Goal: Task Accomplishment & Management: Manage account settings

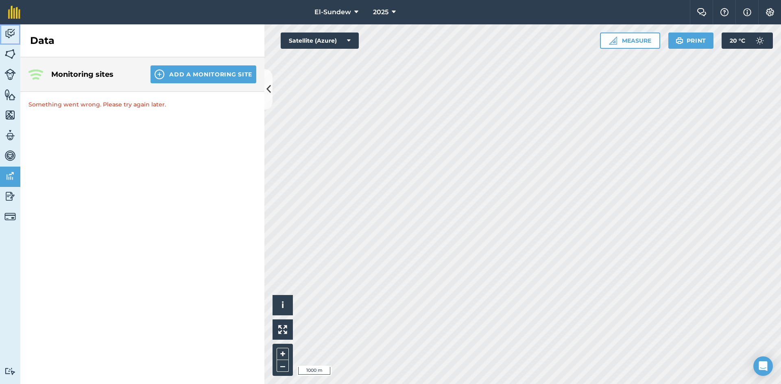
click at [16, 39] on link "Activity" at bounding box center [10, 34] width 20 height 20
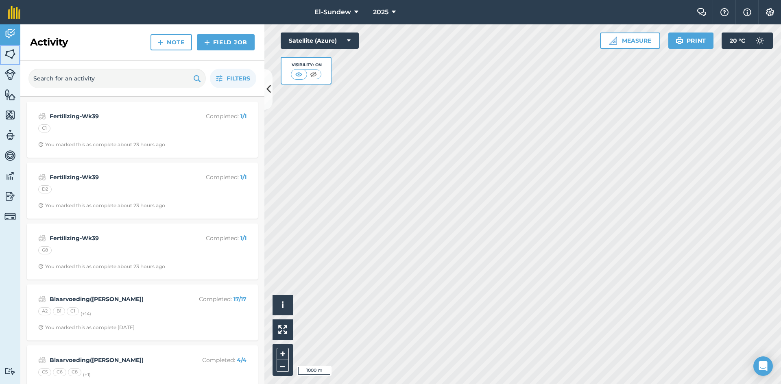
click at [13, 53] on img at bounding box center [9, 54] width 11 height 12
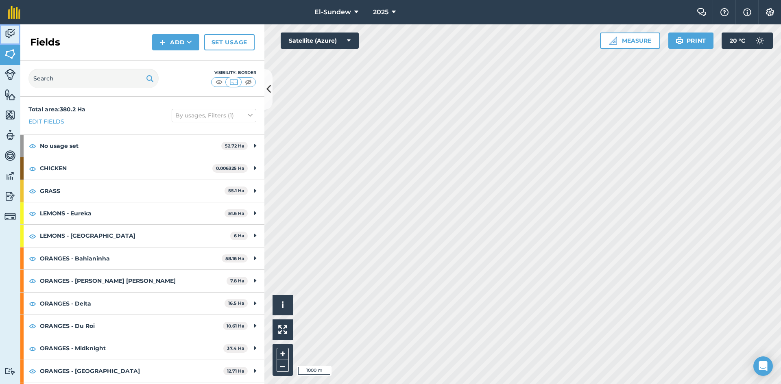
click at [11, 29] on img at bounding box center [9, 34] width 11 height 12
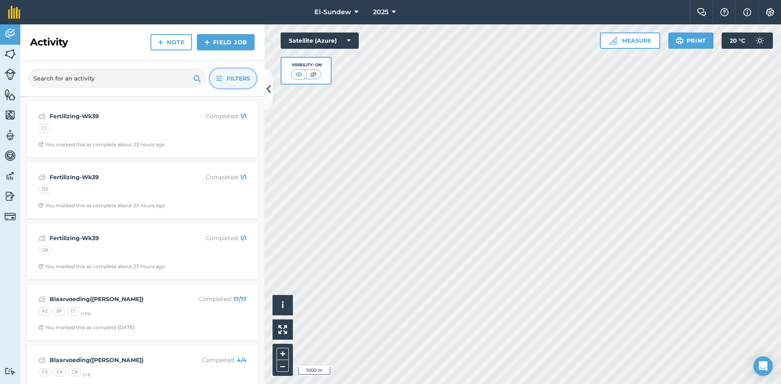
click at [223, 79] on button "Filters" at bounding box center [233, 79] width 46 height 20
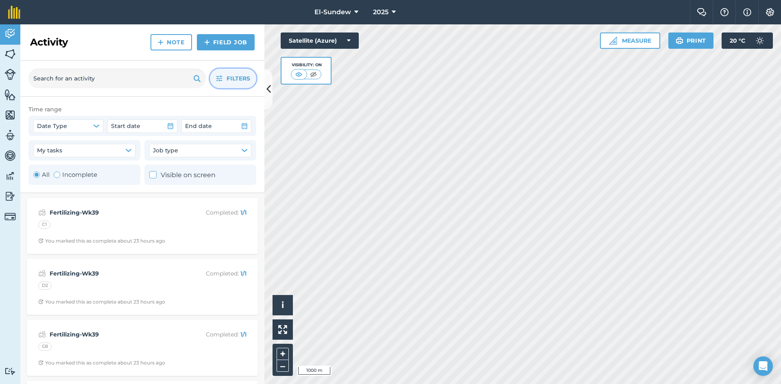
click at [73, 175] on label "Incomplete" at bounding box center [76, 175] width 44 height 10
radio input "false"
radio input "true"
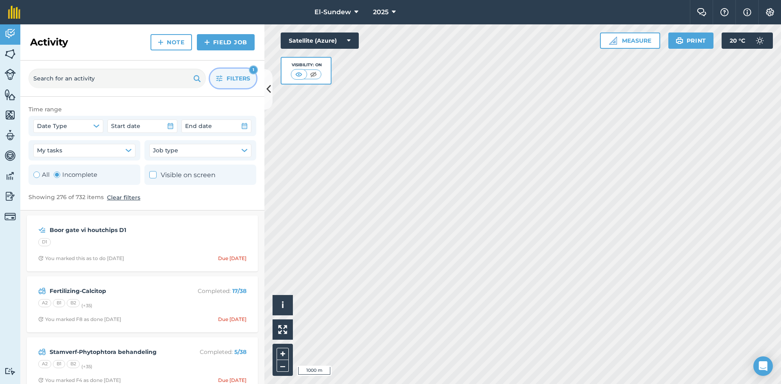
click at [220, 76] on icon "button" at bounding box center [219, 78] width 7 height 7
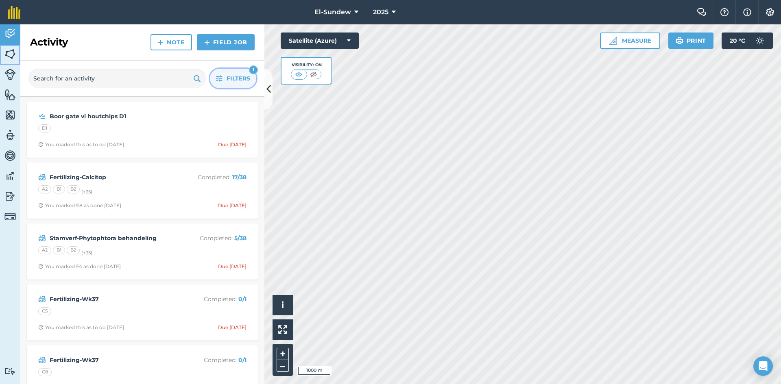
click at [11, 52] on img at bounding box center [9, 54] width 11 height 12
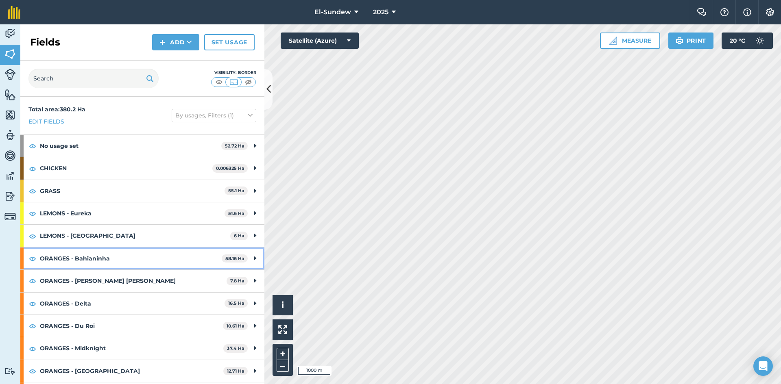
click at [97, 255] on strong "ORANGES - Bahianinha" at bounding box center [131, 259] width 182 height 22
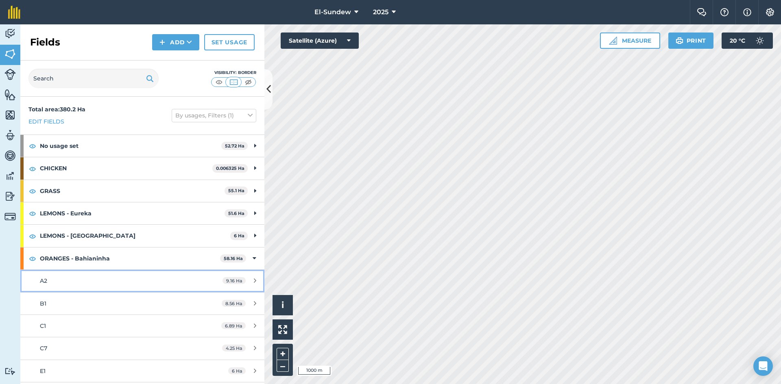
click at [104, 285] on div "A2" at bounding box center [116, 281] width 153 height 9
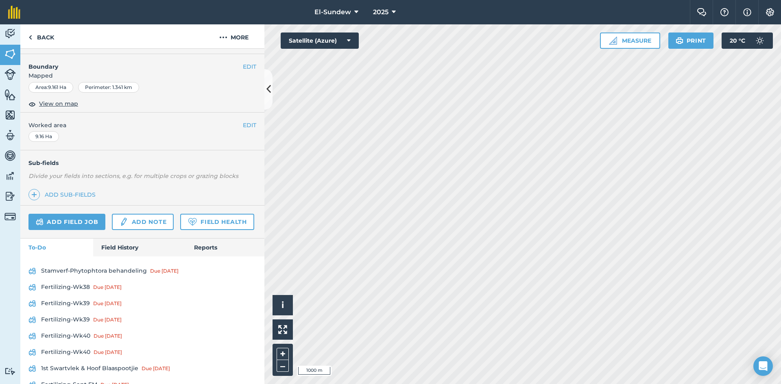
scroll to position [135, 0]
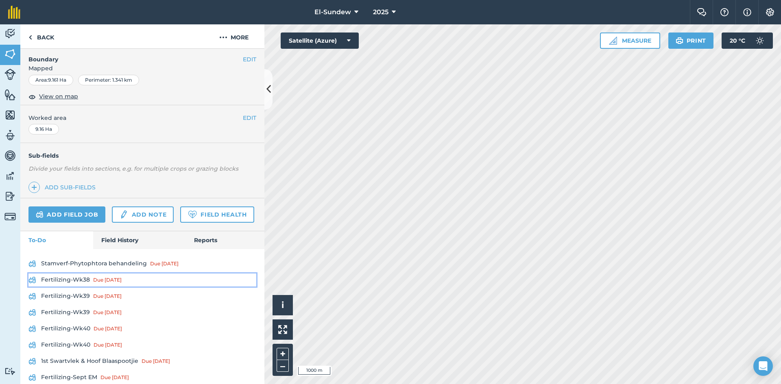
click at [83, 287] on link "Fertilizing-Wk38 Due [DATE]" at bounding box center [142, 280] width 228 height 13
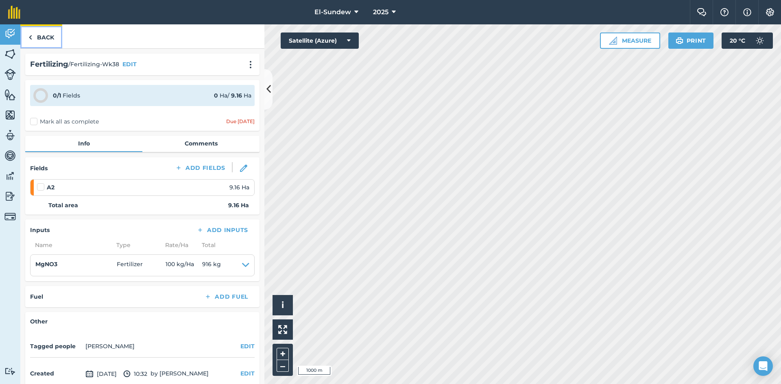
click at [52, 39] on link "Back" at bounding box center [41, 36] width 42 height 24
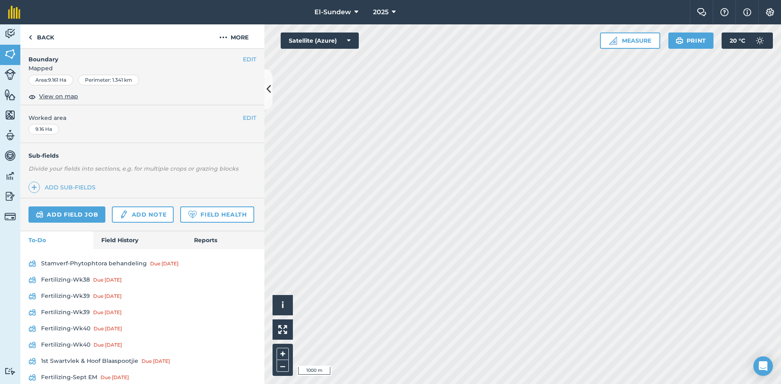
scroll to position [267, 0]
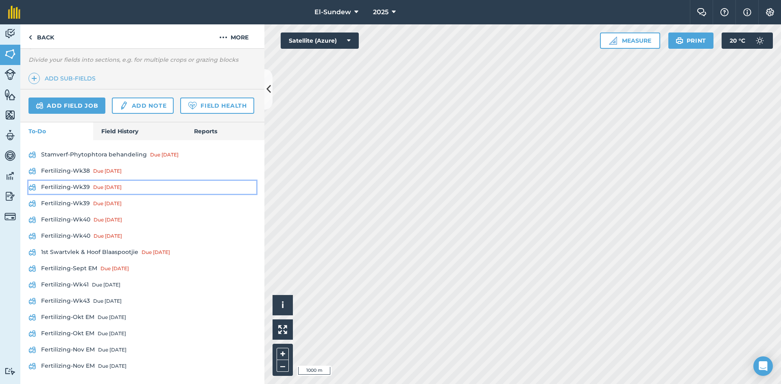
click at [85, 188] on link "Fertilizing-Wk39 Due [DATE]" at bounding box center [142, 187] width 228 height 13
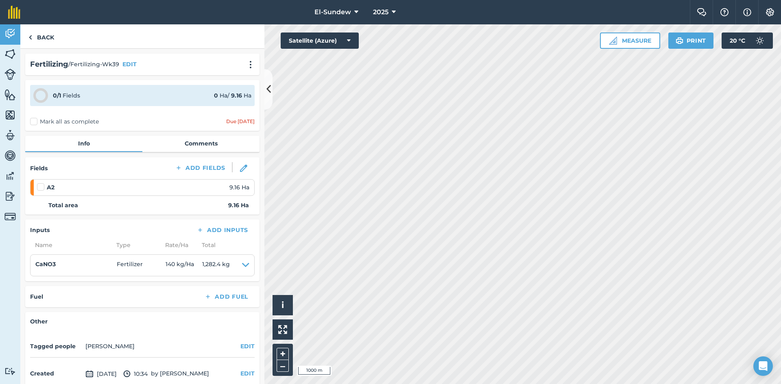
click at [41, 183] on label at bounding box center [42, 183] width 10 height 0
click at [41, 184] on input "checkbox" at bounding box center [39, 185] width 5 height 5
checkbox input "false"
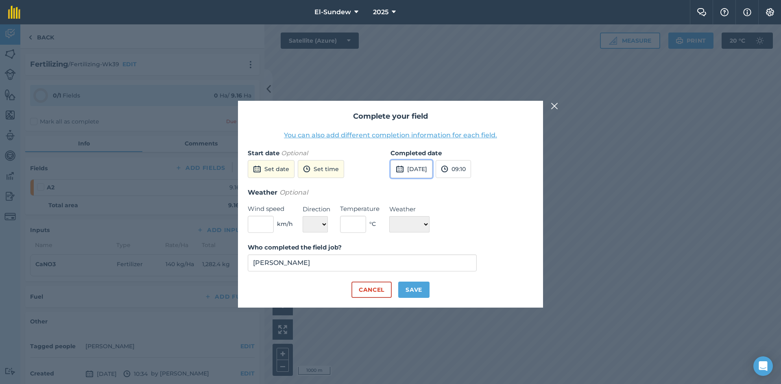
click at [419, 168] on button "[DATE]" at bounding box center [411, 169] width 42 height 18
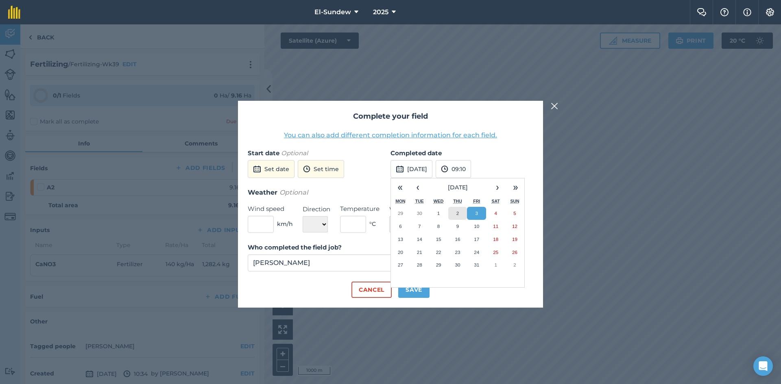
click at [459, 213] on button "2" at bounding box center [457, 213] width 19 height 13
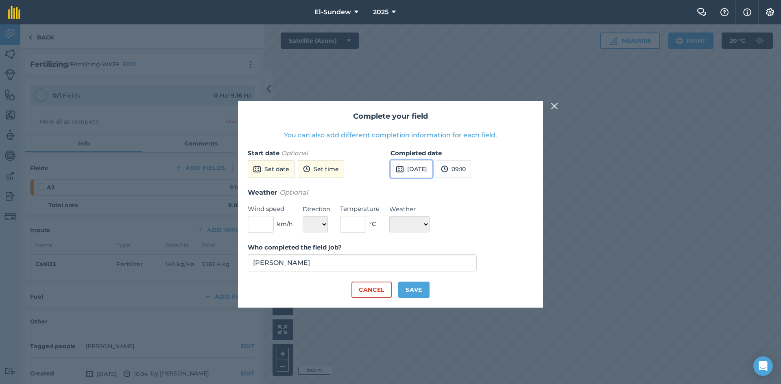
click at [424, 169] on button "[DATE]" at bounding box center [411, 169] width 42 height 18
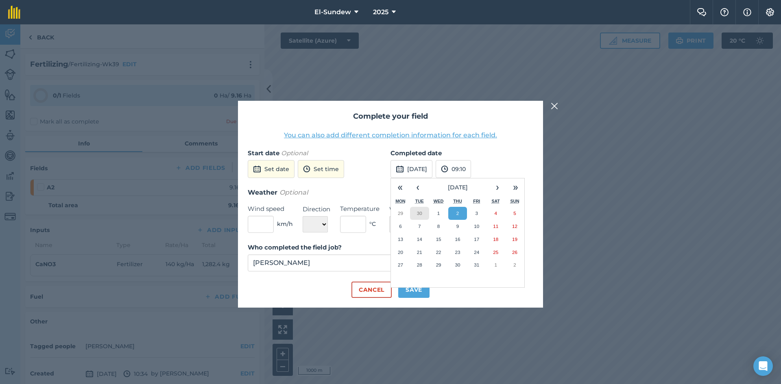
click at [426, 216] on button "30" at bounding box center [419, 213] width 19 height 13
click at [412, 293] on button "Save" at bounding box center [413, 290] width 31 height 16
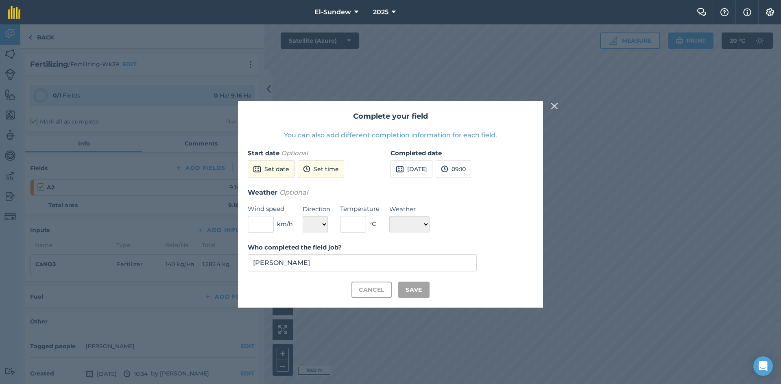
checkbox input "true"
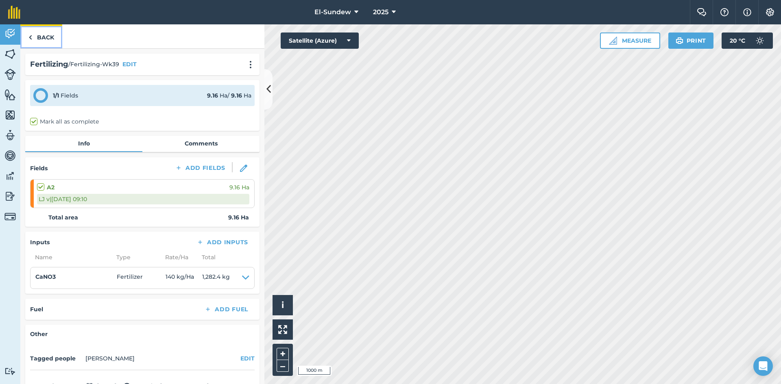
click at [47, 42] on link "Back" at bounding box center [41, 36] width 42 height 24
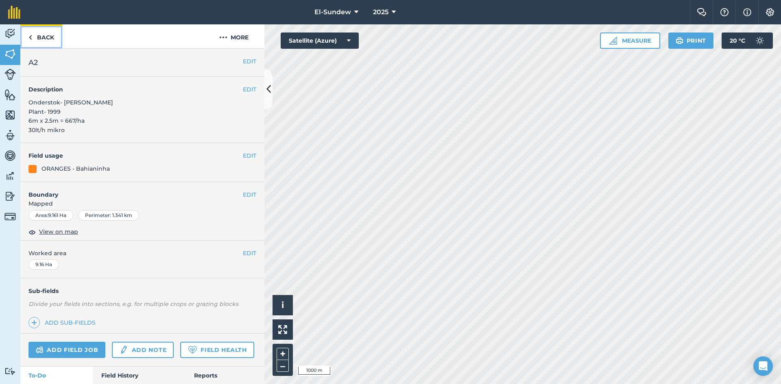
click at [47, 42] on link "Back" at bounding box center [41, 36] width 42 height 24
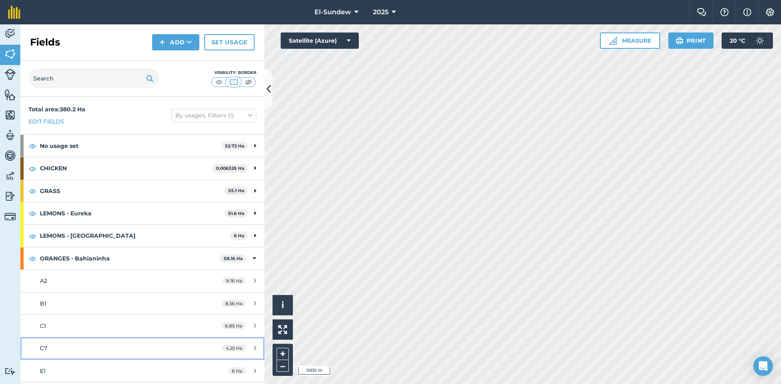
click at [99, 346] on div "C7" at bounding box center [116, 348] width 153 height 9
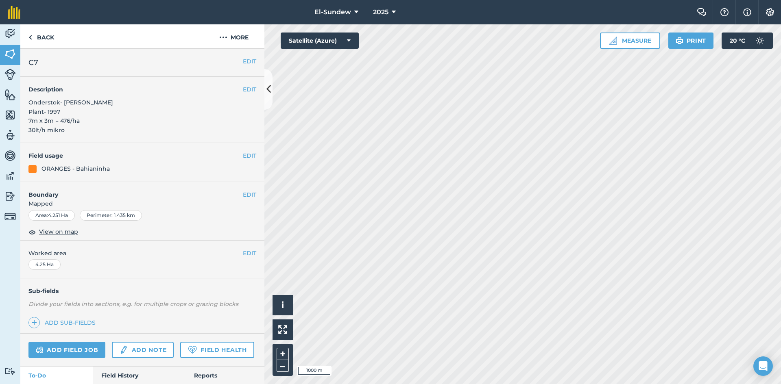
scroll to position [135, 0]
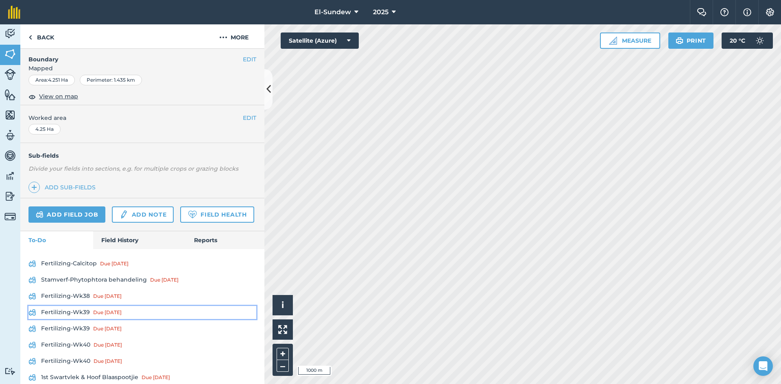
click at [83, 319] on link "Fertilizing-Wk39 Due [DATE]" at bounding box center [142, 312] width 228 height 13
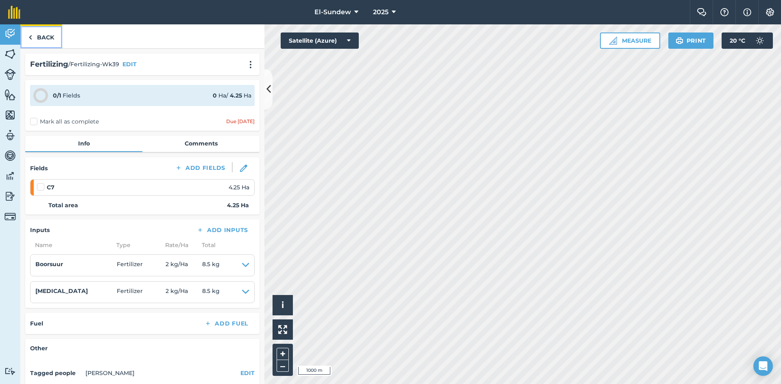
click at [46, 36] on link "Back" at bounding box center [41, 36] width 42 height 24
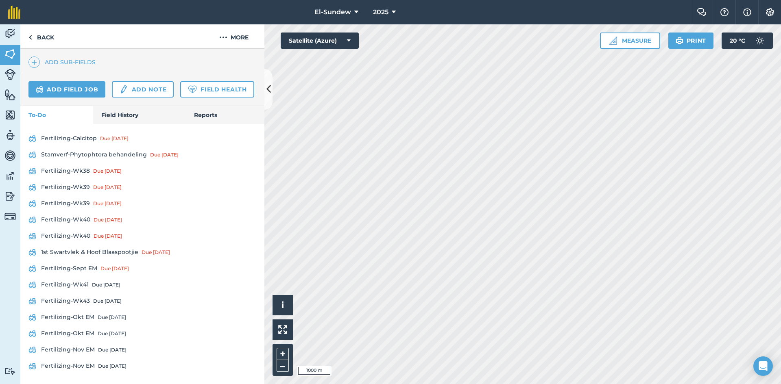
scroll to position [271, 0]
click at [81, 210] on link "Fertilizing-Wk39 Due [DATE]" at bounding box center [142, 203] width 228 height 13
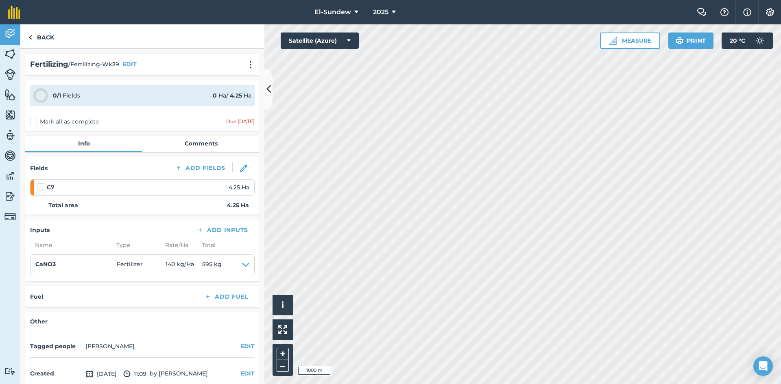
click at [37, 183] on label at bounding box center [42, 183] width 10 height 0
click at [37, 184] on input "checkbox" at bounding box center [39, 185] width 5 height 5
checkbox input "false"
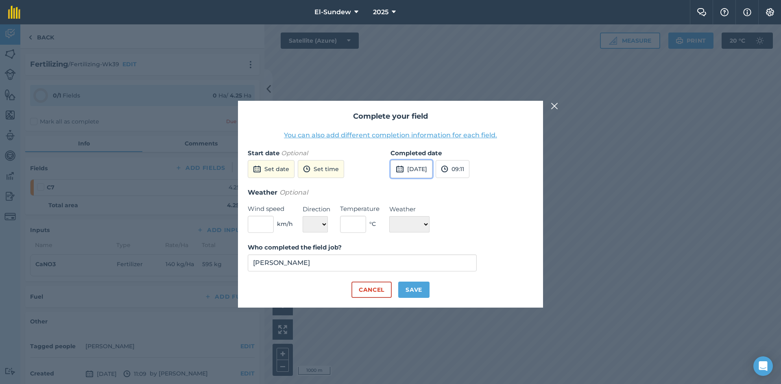
click at [413, 169] on button "[DATE]" at bounding box center [411, 169] width 42 height 18
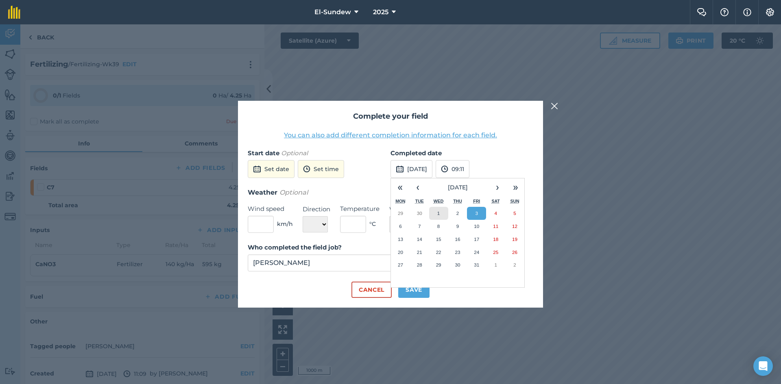
click at [434, 213] on button "1" at bounding box center [438, 213] width 19 height 13
click at [424, 286] on button "Save" at bounding box center [413, 290] width 31 height 16
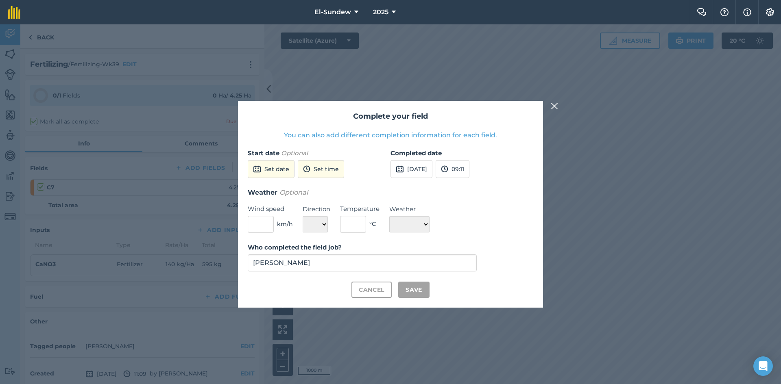
checkbox input "true"
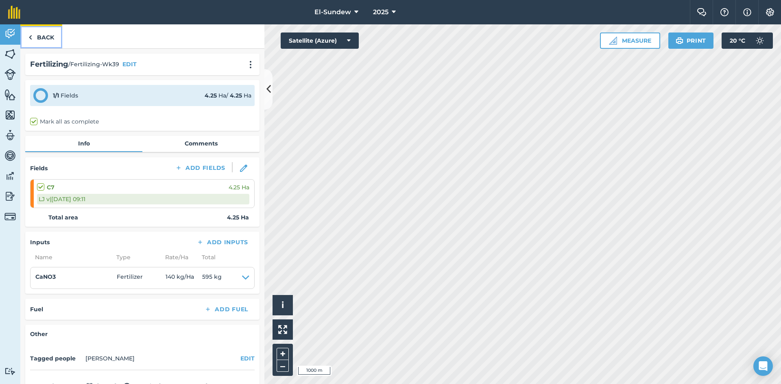
click at [51, 44] on link "Back" at bounding box center [41, 36] width 42 height 24
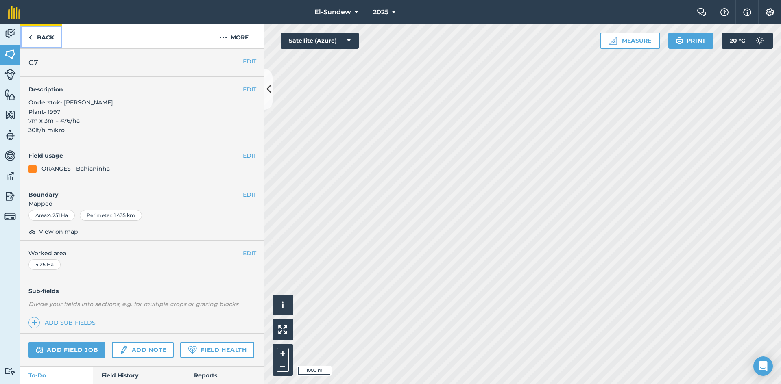
click at [51, 44] on link "Back" at bounding box center [41, 36] width 42 height 24
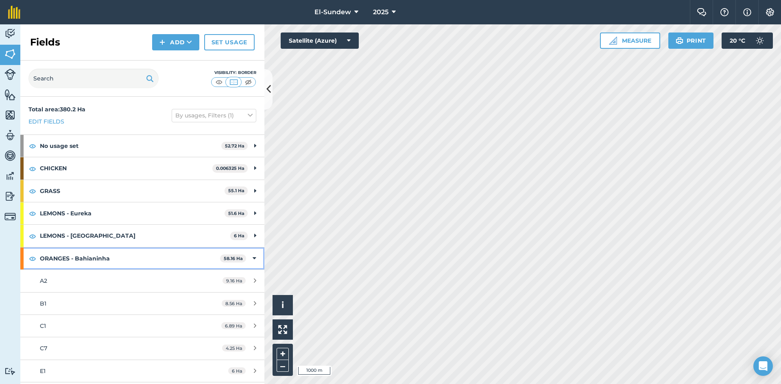
click at [120, 261] on strong "ORANGES - Bahianinha" at bounding box center [130, 259] width 180 height 22
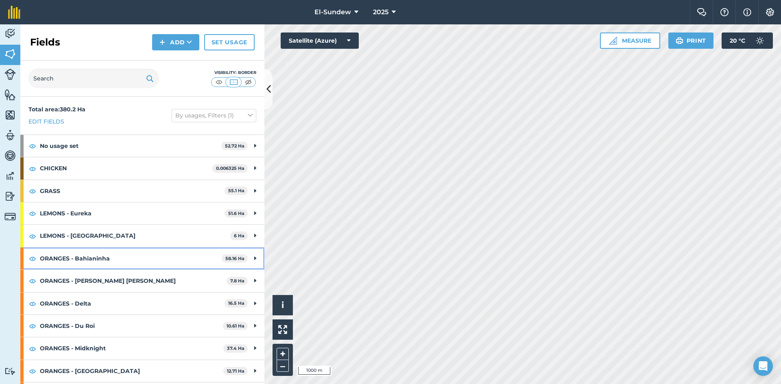
scroll to position [111, 0]
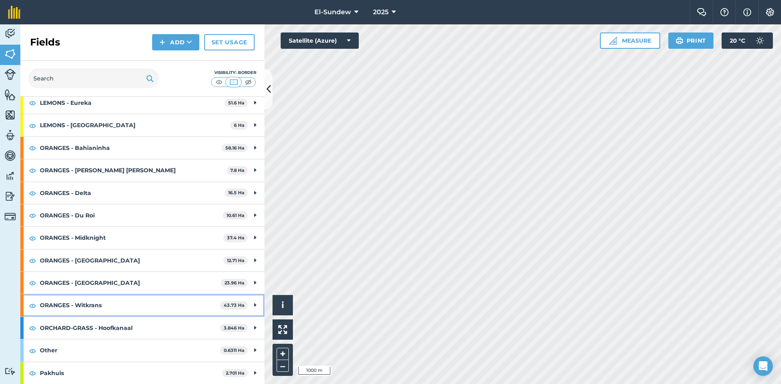
click at [126, 296] on strong "ORANGES - Witkrans" at bounding box center [130, 305] width 180 height 22
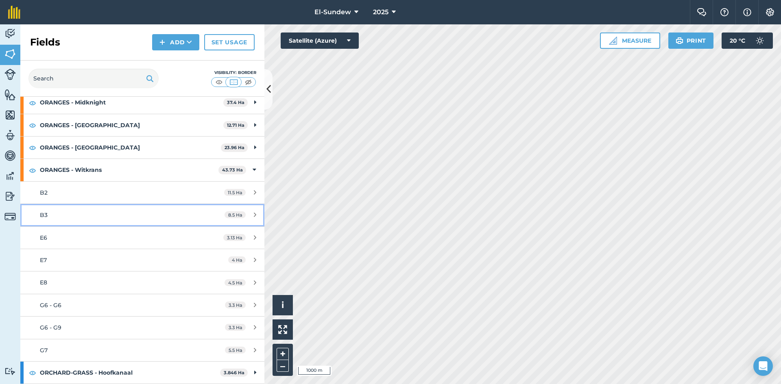
click at [94, 208] on link "B3 8.5 Ha" at bounding box center [142, 215] width 244 height 22
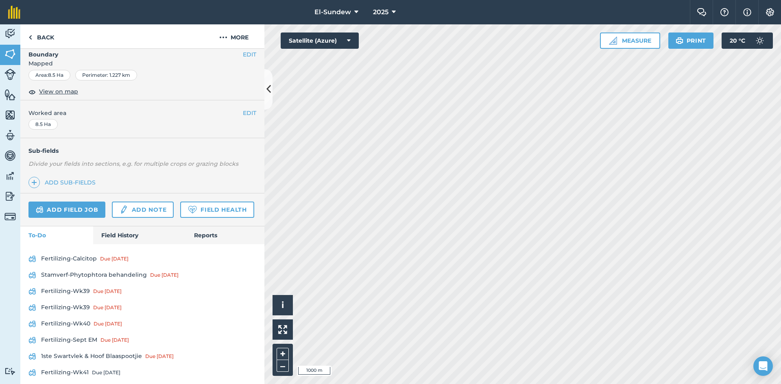
scroll to position [251, 0]
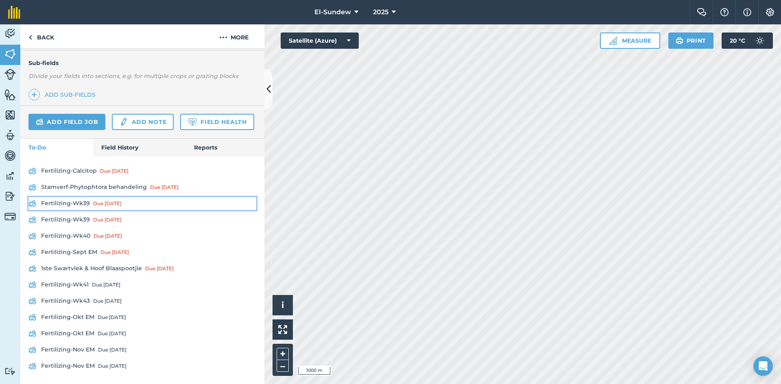
click at [80, 203] on link "Fertilizing-Wk39 Due [DATE]" at bounding box center [142, 203] width 228 height 13
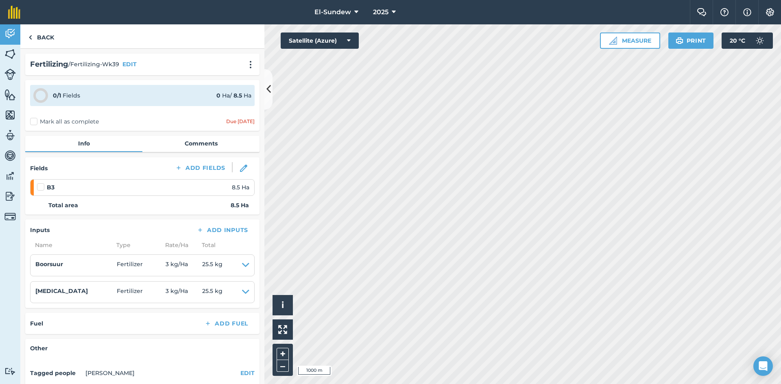
click at [42, 183] on label at bounding box center [42, 183] width 10 height 0
click at [42, 188] on input "checkbox" at bounding box center [39, 185] width 5 height 5
checkbox input "false"
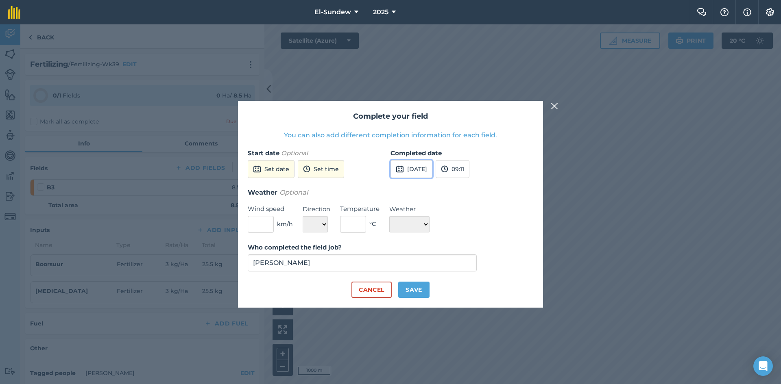
click at [420, 166] on button "[DATE]" at bounding box center [411, 169] width 42 height 18
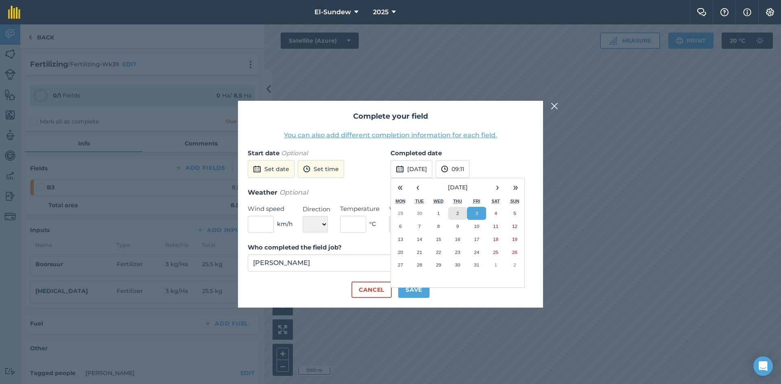
click at [453, 216] on button "2" at bounding box center [457, 213] width 19 height 13
click at [412, 296] on button "Save" at bounding box center [413, 290] width 31 height 16
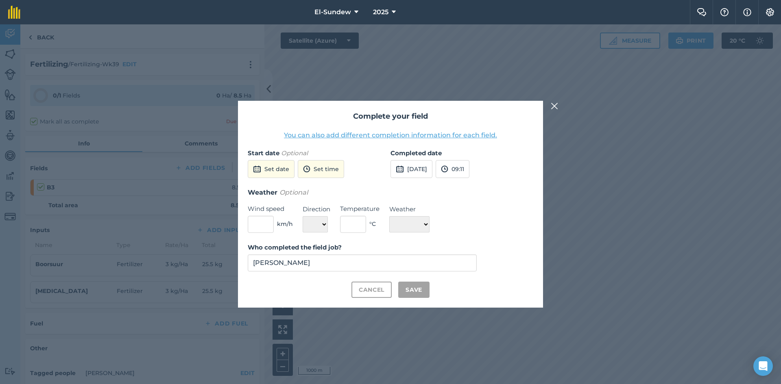
checkbox input "true"
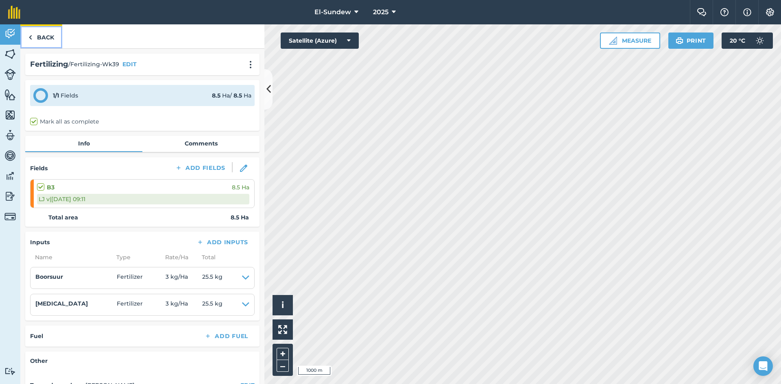
click at [44, 34] on link "Back" at bounding box center [41, 36] width 42 height 24
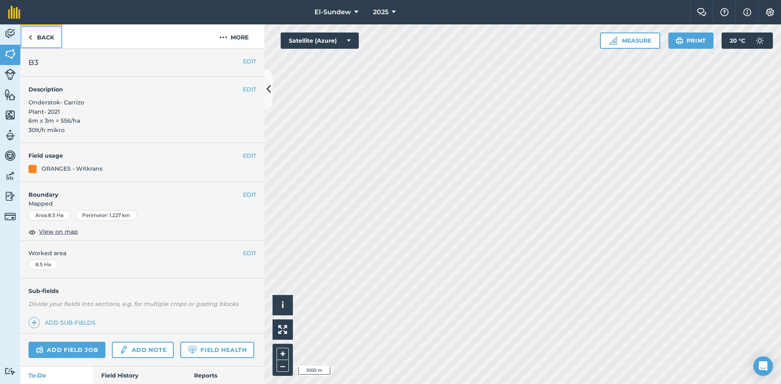
click at [54, 44] on link "Back" at bounding box center [41, 36] width 42 height 24
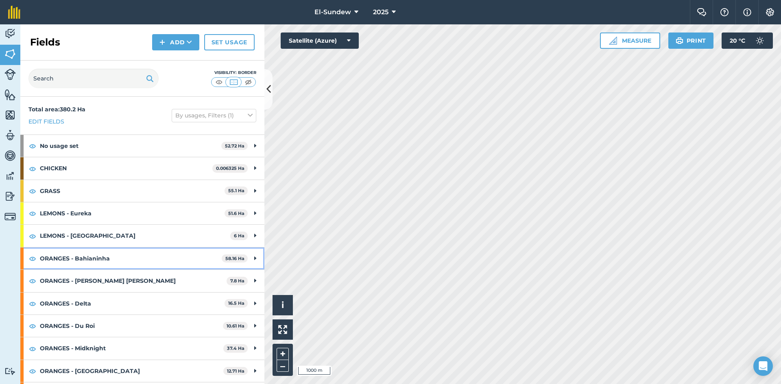
click at [114, 252] on strong "ORANGES - Bahianinha" at bounding box center [131, 259] width 182 height 22
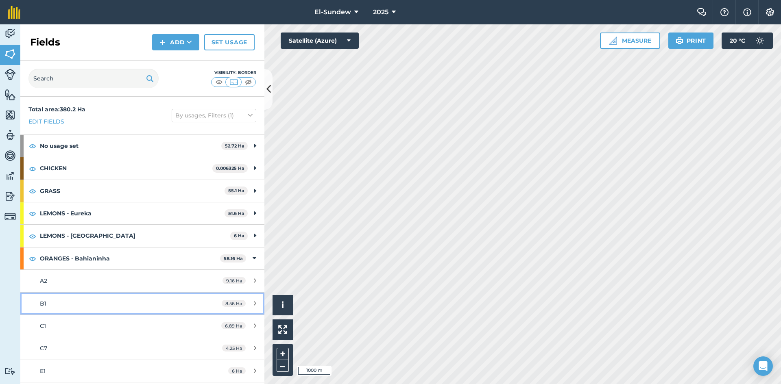
click at [104, 304] on div "B1" at bounding box center [116, 303] width 153 height 9
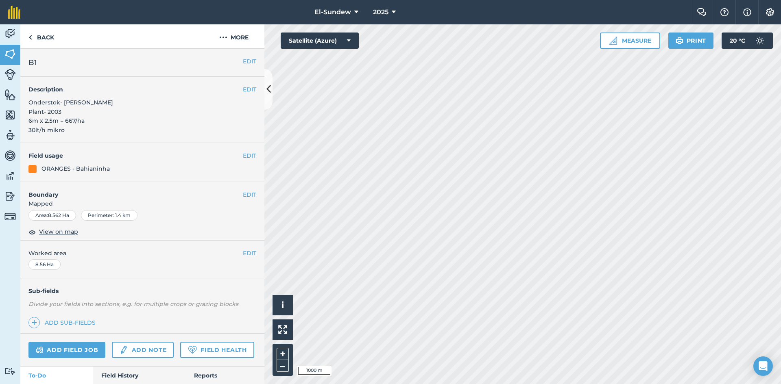
scroll to position [135, 0]
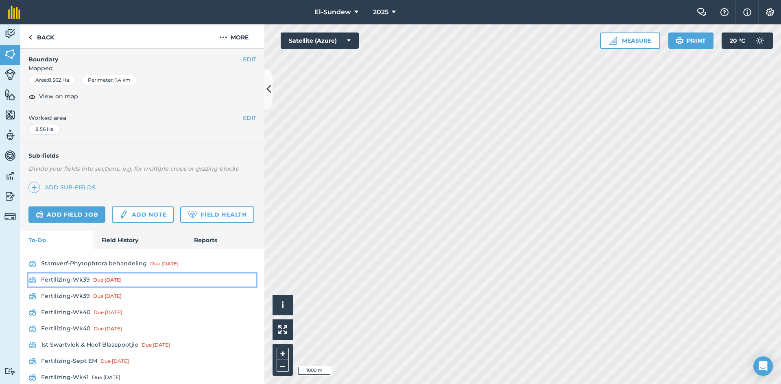
click at [84, 287] on link "Fertilizing-Wk39 Due [DATE]" at bounding box center [142, 280] width 228 height 13
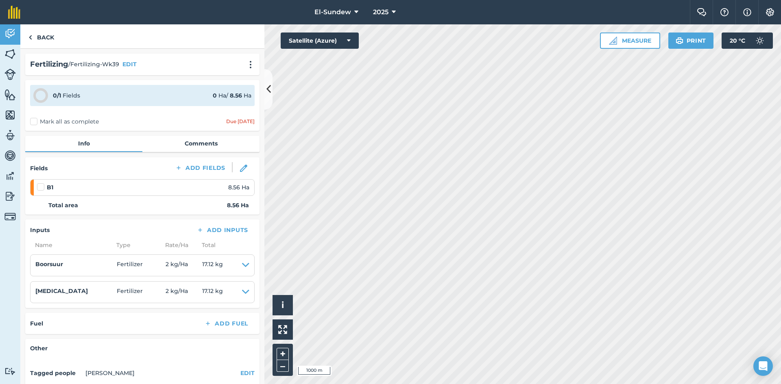
click at [41, 183] on label at bounding box center [42, 183] width 10 height 0
click at [41, 188] on input "checkbox" at bounding box center [39, 185] width 5 height 5
checkbox input "false"
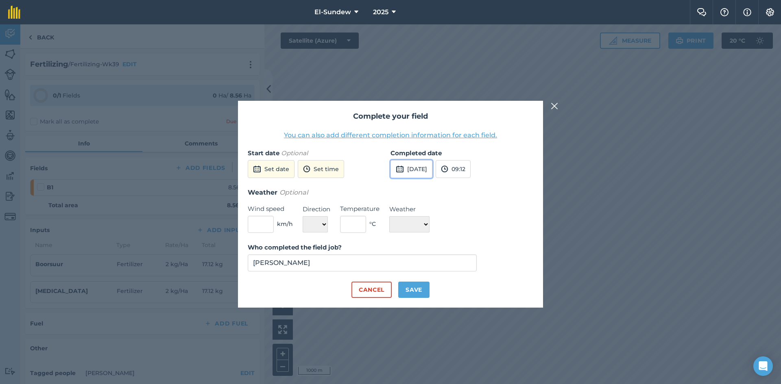
click at [428, 171] on button "[DATE]" at bounding box center [411, 169] width 42 height 18
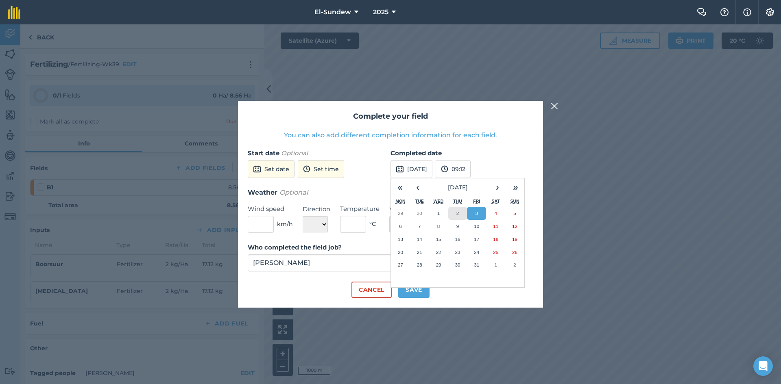
click at [453, 213] on button "2" at bounding box center [457, 213] width 19 height 13
click at [420, 288] on button "Save" at bounding box center [413, 290] width 31 height 16
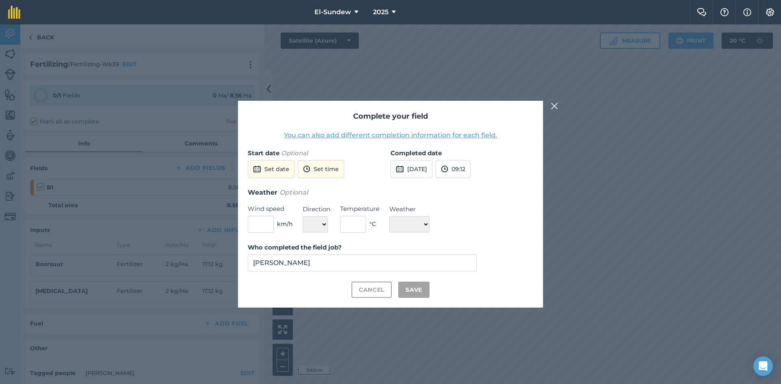
checkbox input "true"
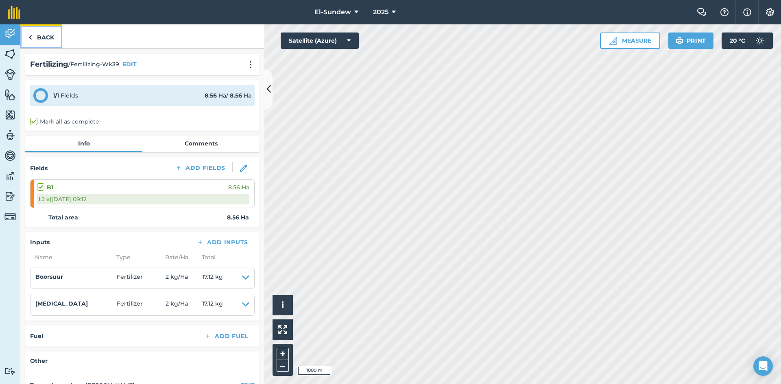
click at [48, 41] on link "Back" at bounding box center [41, 36] width 42 height 24
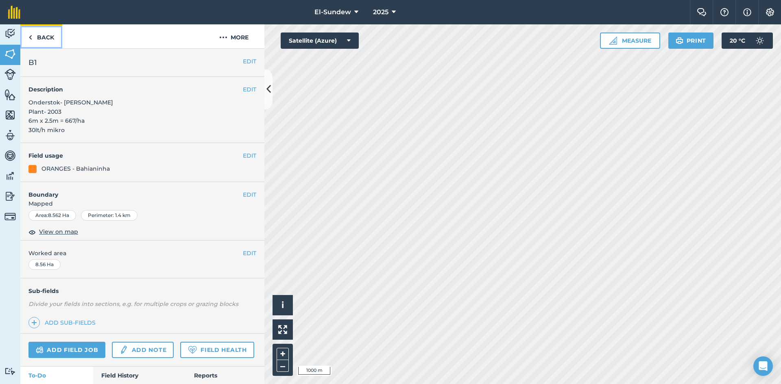
click at [48, 41] on link "Back" at bounding box center [41, 36] width 42 height 24
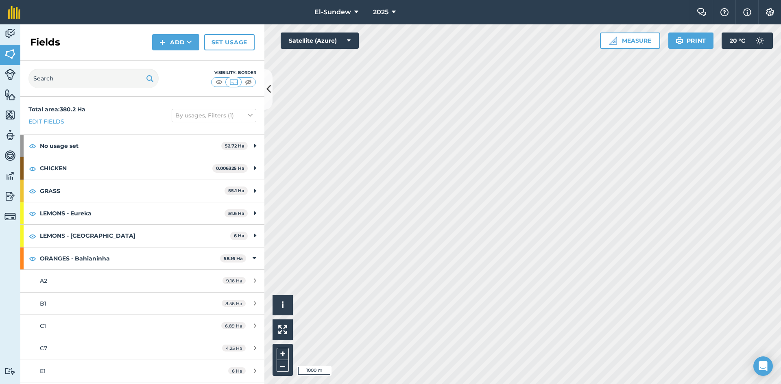
scroll to position [135, 0]
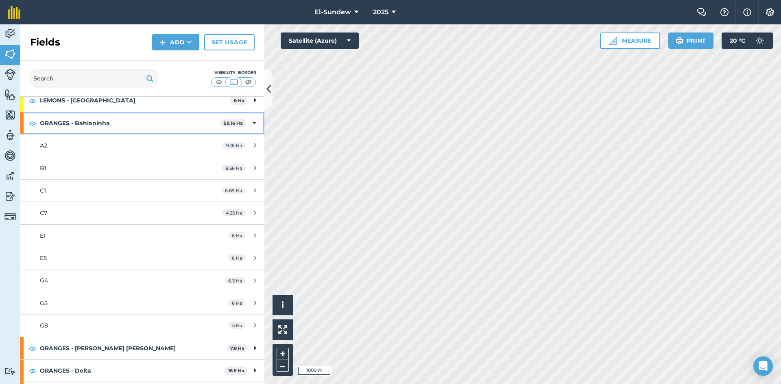
click at [118, 121] on strong "ORANGES - Bahianinha" at bounding box center [130, 123] width 180 height 22
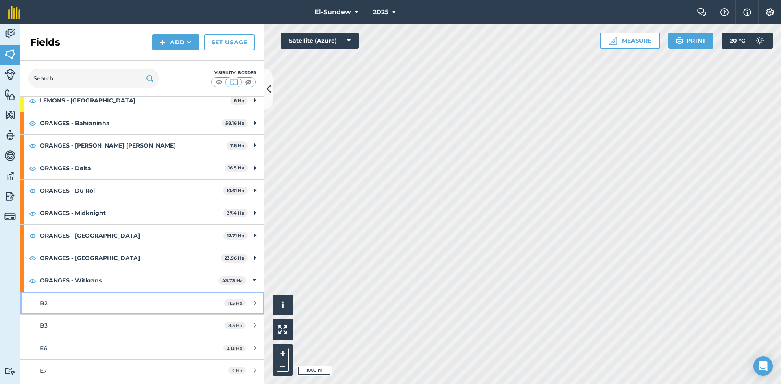
click at [105, 309] on link "B2 11.5 Ha" at bounding box center [142, 303] width 244 height 22
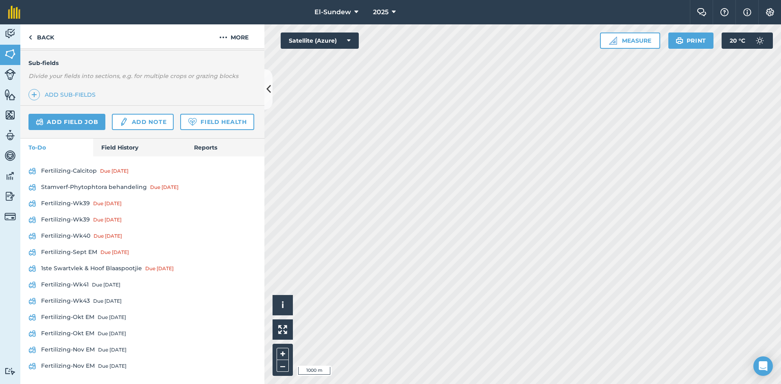
scroll to position [251, 0]
click at [76, 200] on link "Fertilizing-Wk39 Due [DATE]" at bounding box center [142, 203] width 228 height 13
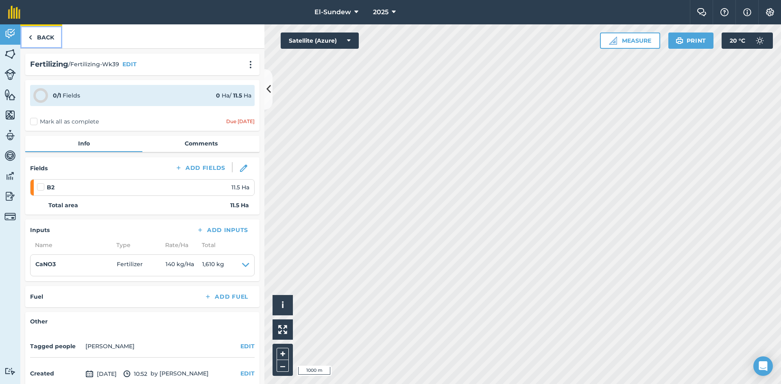
click at [50, 45] on link "Back" at bounding box center [41, 36] width 42 height 24
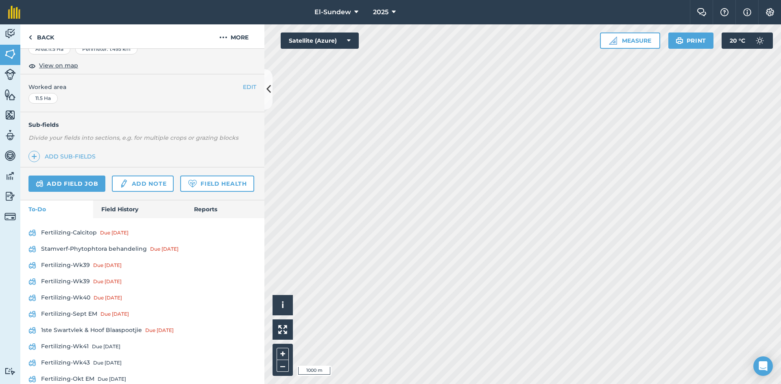
scroll to position [251, 0]
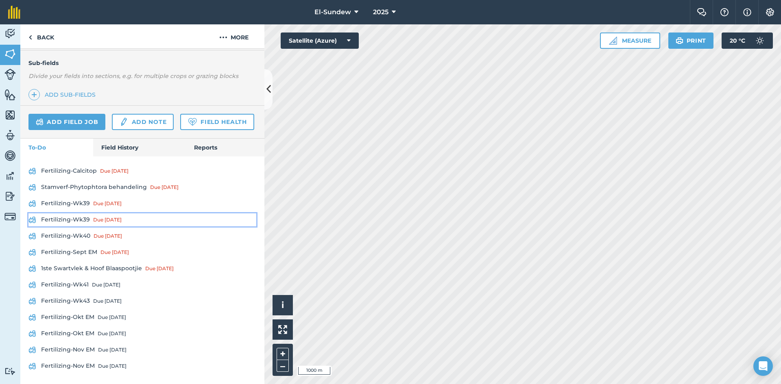
click at [86, 223] on link "Fertilizing-Wk39 Due [DATE]" at bounding box center [142, 219] width 228 height 13
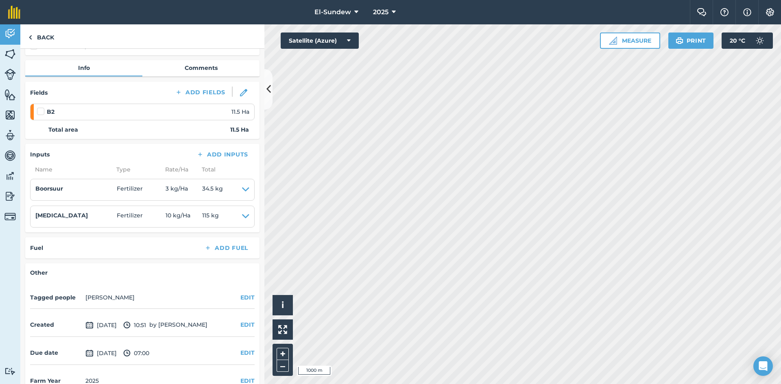
scroll to position [94, 0]
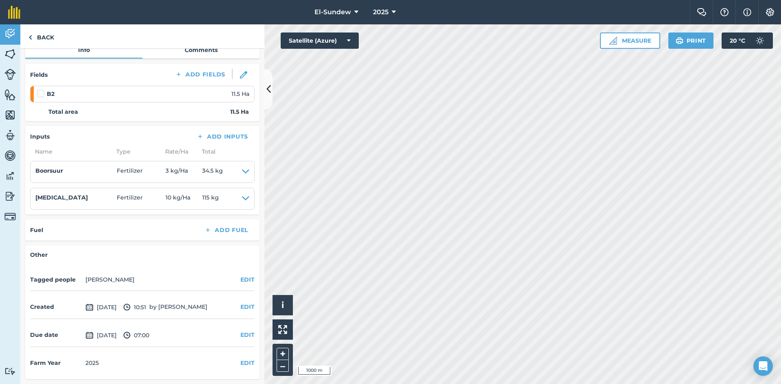
click at [41, 89] on label at bounding box center [42, 89] width 10 height 0
click at [41, 94] on input "checkbox" at bounding box center [39, 91] width 5 height 5
checkbox input "false"
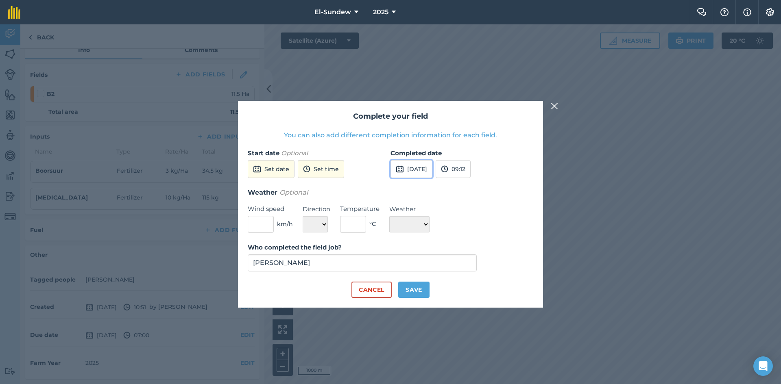
click at [416, 175] on button "[DATE]" at bounding box center [411, 169] width 42 height 18
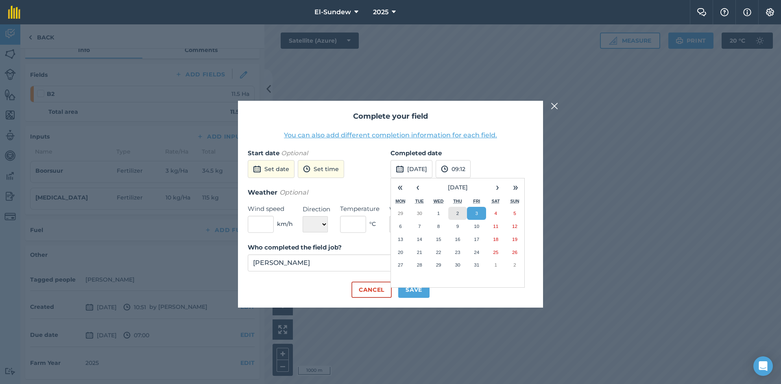
click at [455, 213] on button "2" at bounding box center [457, 213] width 19 height 13
click at [421, 288] on button "Save" at bounding box center [413, 290] width 31 height 16
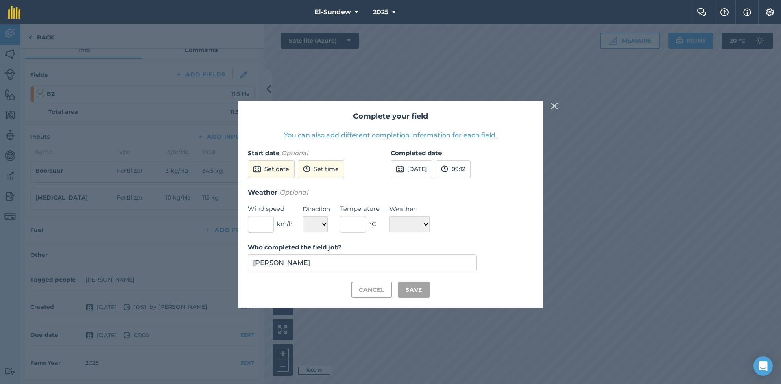
checkbox input "true"
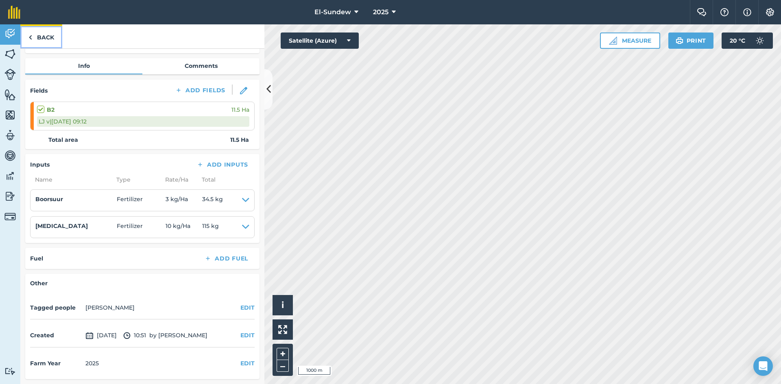
click at [48, 37] on link "Back" at bounding box center [41, 36] width 42 height 24
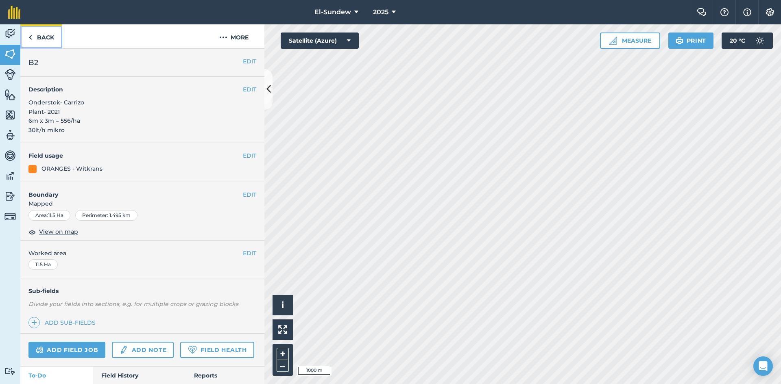
click at [50, 40] on link "Back" at bounding box center [41, 36] width 42 height 24
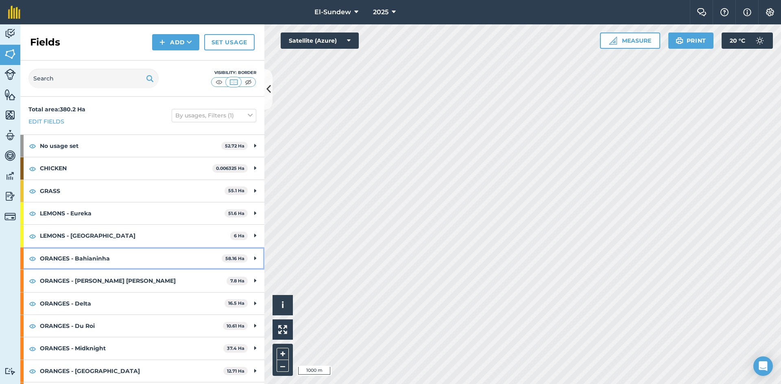
click at [113, 256] on strong "ORANGES - Bahianinha" at bounding box center [131, 259] width 182 height 22
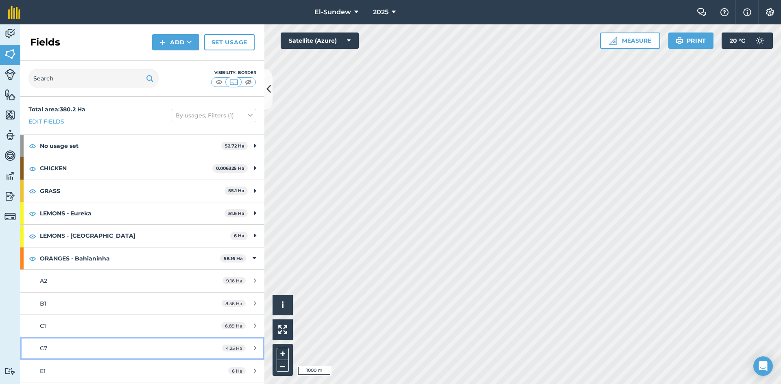
click at [102, 348] on div "C7" at bounding box center [116, 348] width 153 height 9
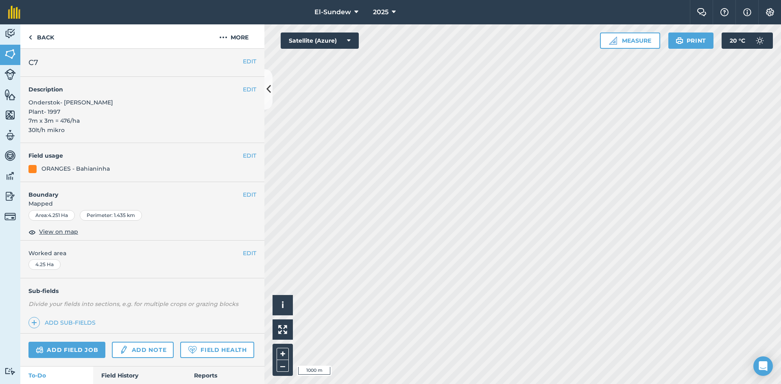
scroll to position [135, 0]
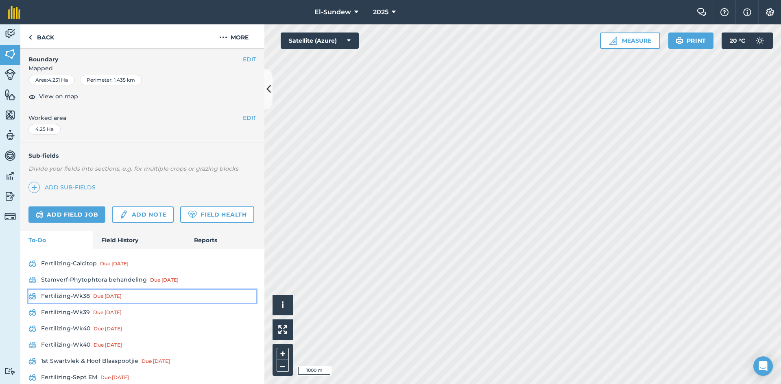
click at [75, 303] on link "Fertilizing-Wk38 Due [DATE]" at bounding box center [142, 296] width 228 height 13
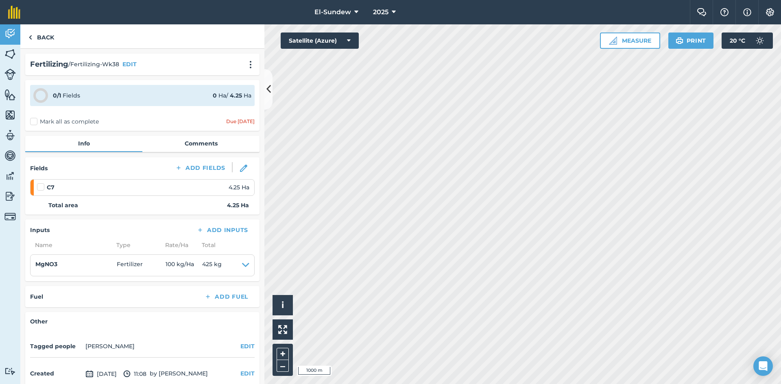
click at [38, 183] on label at bounding box center [42, 183] width 10 height 0
click at [38, 187] on input "checkbox" at bounding box center [39, 185] width 5 height 5
checkbox input "false"
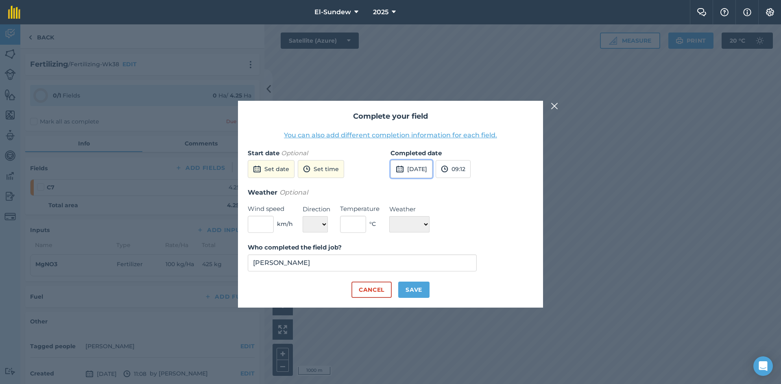
click at [408, 163] on button "[DATE]" at bounding box center [411, 169] width 42 height 18
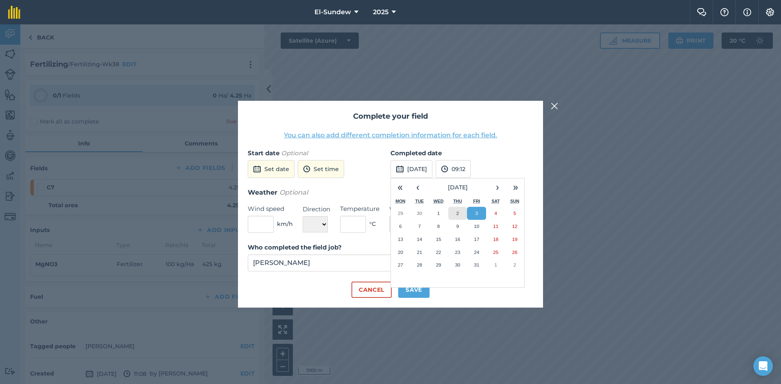
click at [457, 211] on abbr "2" at bounding box center [457, 213] width 2 height 5
click at [415, 293] on button "Save" at bounding box center [413, 290] width 31 height 16
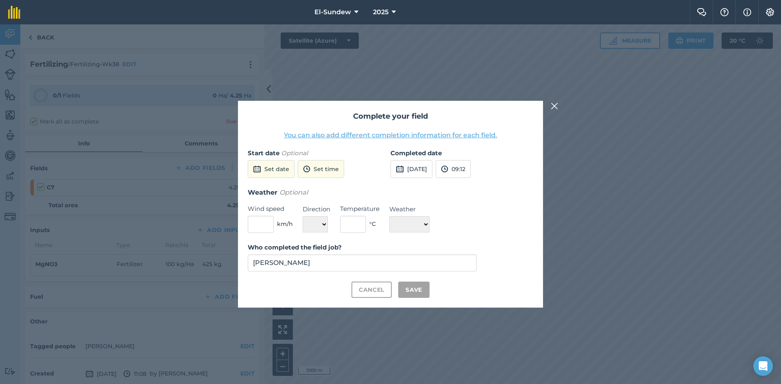
checkbox input "true"
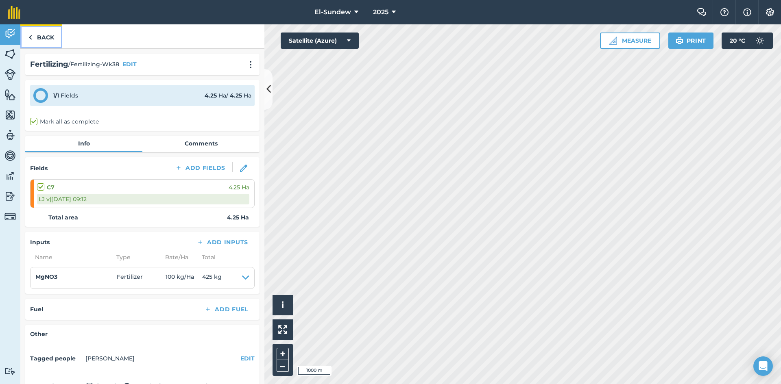
click at [49, 46] on link "Back" at bounding box center [41, 36] width 42 height 24
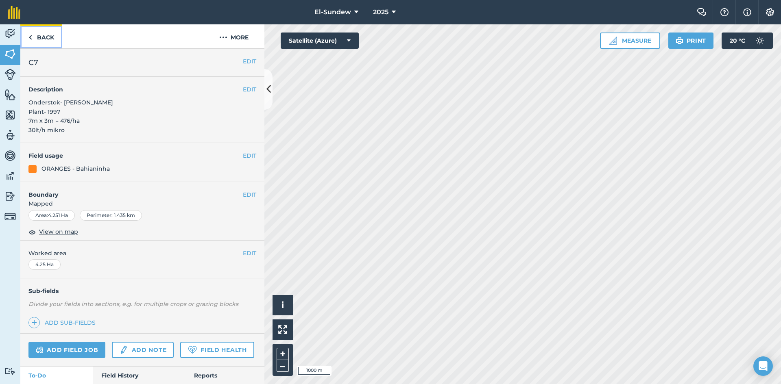
click at [52, 45] on link "Back" at bounding box center [41, 36] width 42 height 24
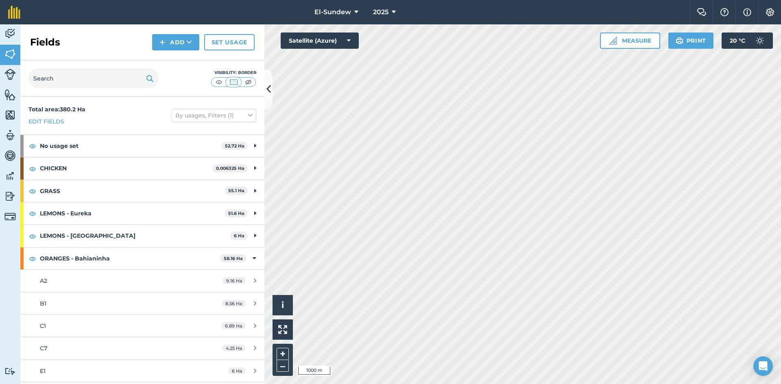
scroll to position [135, 0]
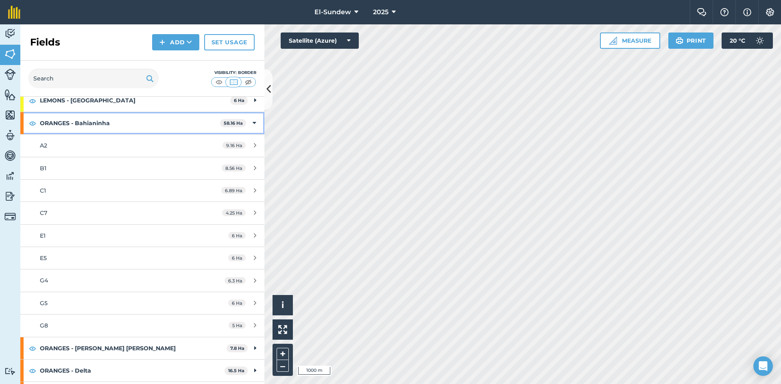
click at [148, 122] on strong "ORANGES - Bahianinha" at bounding box center [130, 123] width 180 height 22
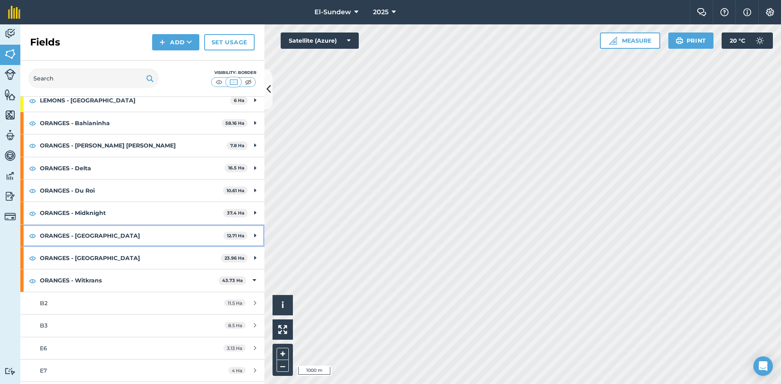
click at [115, 236] on strong "ORANGES - [GEOGRAPHIC_DATA]" at bounding box center [131, 236] width 183 height 22
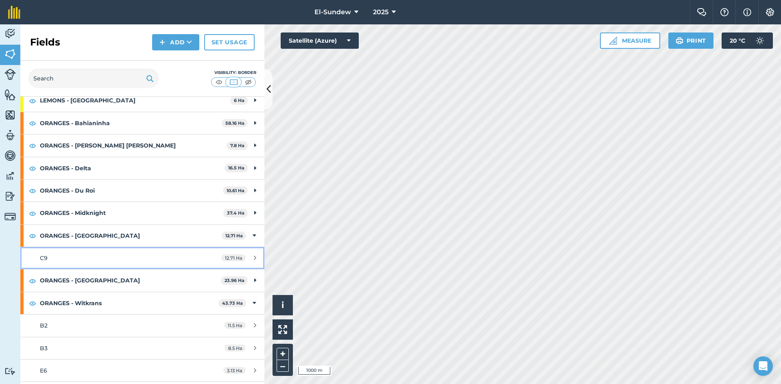
click at [112, 257] on div "C9" at bounding box center [116, 258] width 153 height 9
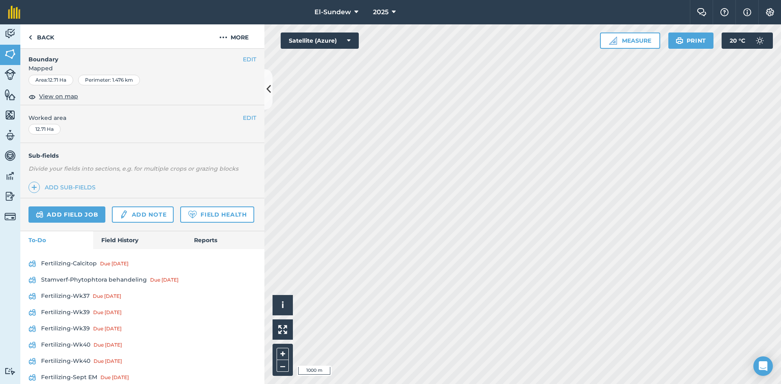
scroll to position [271, 0]
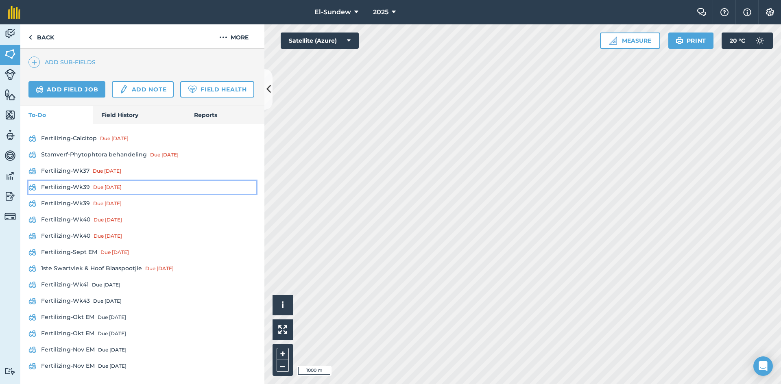
click at [81, 194] on link "Fertilizing-Wk39 Due [DATE]" at bounding box center [142, 187] width 228 height 13
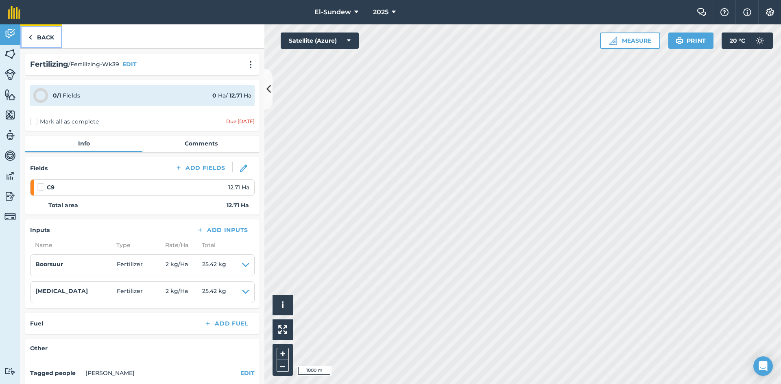
click at [47, 36] on link "Back" at bounding box center [41, 36] width 42 height 24
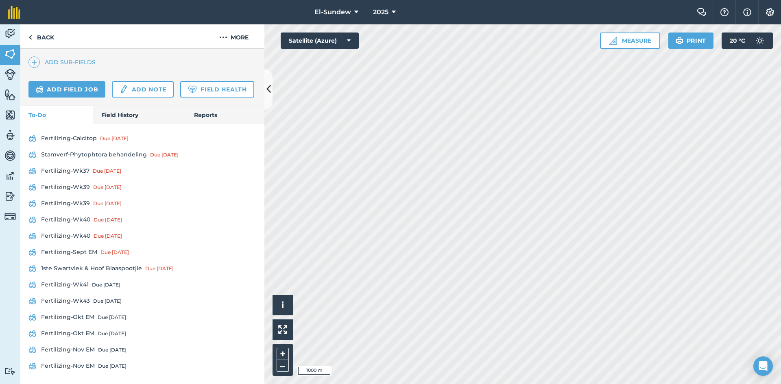
scroll to position [271, 0]
click at [72, 210] on link "Fertilizing-Wk39 Due [DATE]" at bounding box center [142, 203] width 228 height 13
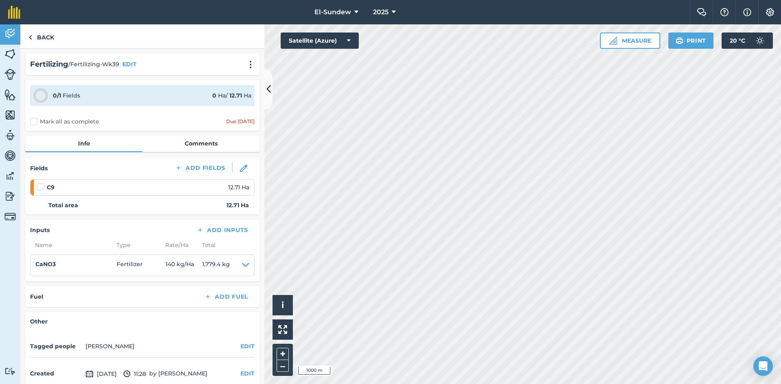
click at [39, 183] on label at bounding box center [42, 183] width 10 height 0
click at [39, 187] on input "checkbox" at bounding box center [39, 185] width 5 height 5
checkbox input "false"
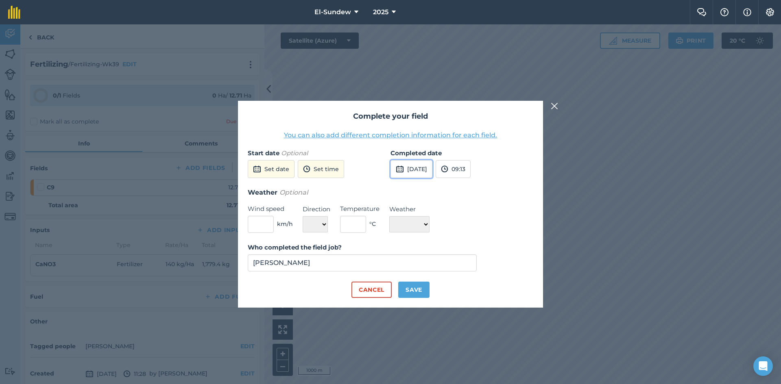
click at [420, 170] on button "[DATE]" at bounding box center [411, 169] width 42 height 18
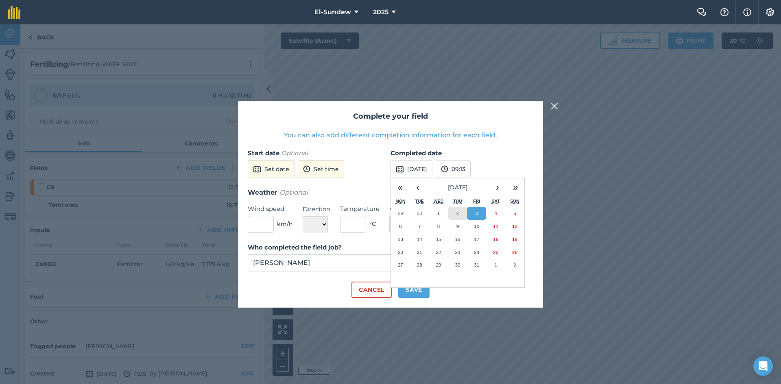
click at [457, 211] on abbr "2" at bounding box center [457, 213] width 2 height 5
click at [422, 287] on button "Save" at bounding box center [413, 290] width 31 height 16
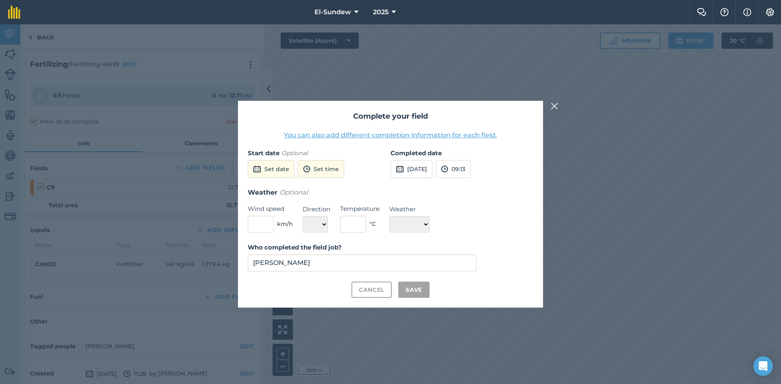
checkbox input "true"
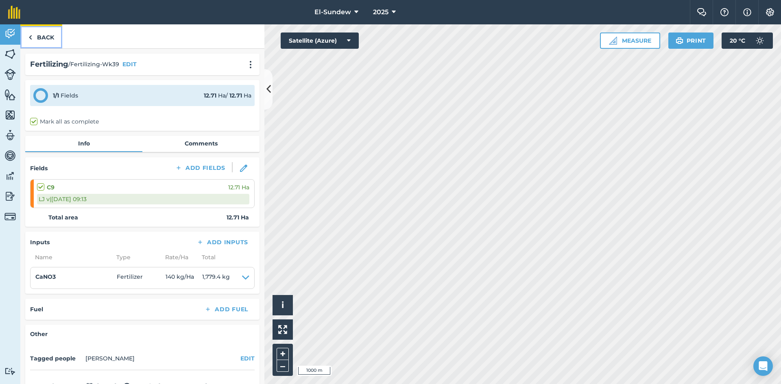
click at [50, 29] on link "Back" at bounding box center [41, 36] width 42 height 24
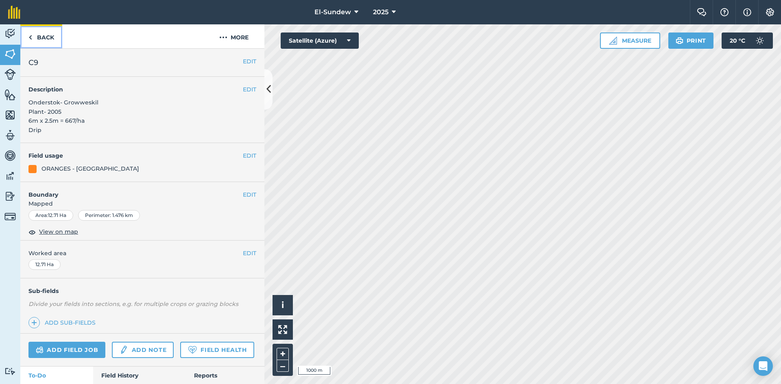
click at [50, 44] on link "Back" at bounding box center [41, 36] width 42 height 24
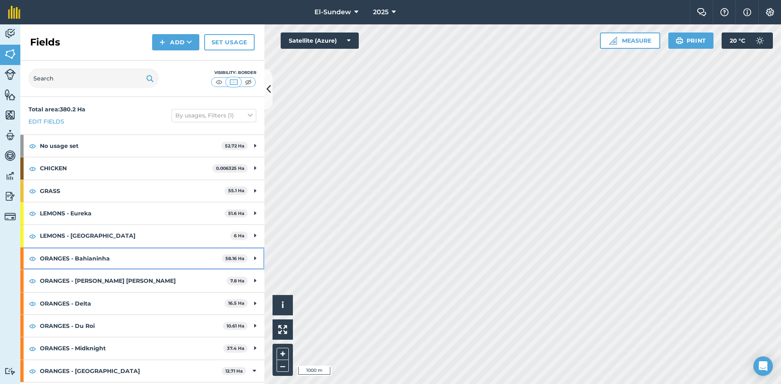
click at [127, 253] on strong "ORANGES - Bahianinha" at bounding box center [131, 259] width 182 height 22
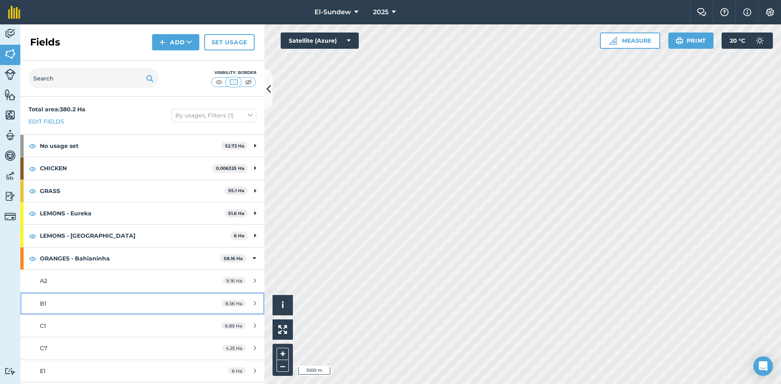
click at [117, 304] on div "B1" at bounding box center [116, 303] width 153 height 9
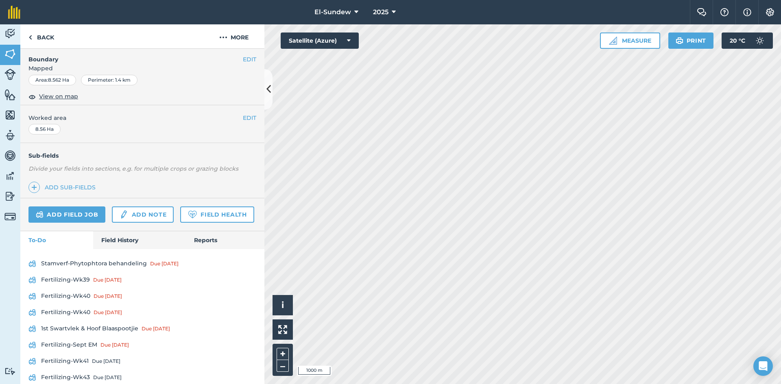
scroll to position [235, 0]
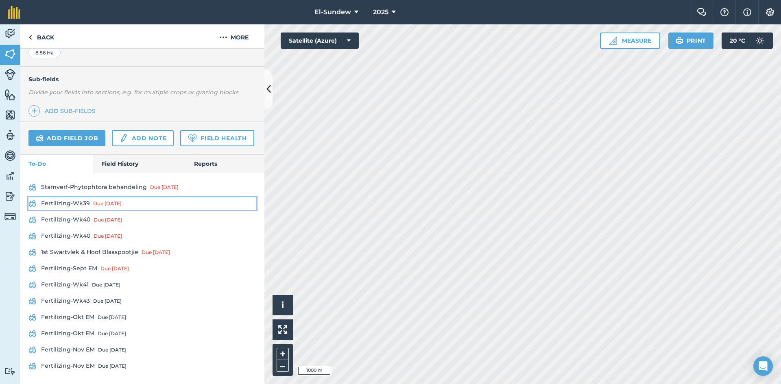
click at [87, 203] on link "Fertilizing-Wk39 Due [DATE]" at bounding box center [142, 203] width 228 height 13
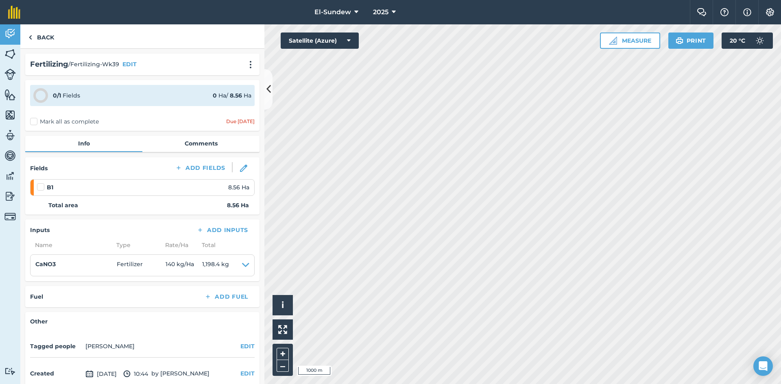
click at [42, 183] on label at bounding box center [42, 183] width 10 height 0
click at [42, 186] on input "checkbox" at bounding box center [39, 185] width 5 height 5
checkbox input "false"
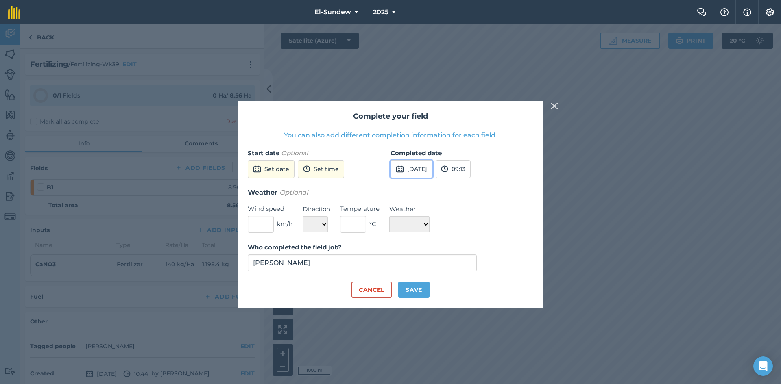
click at [432, 169] on button "[DATE]" at bounding box center [411, 169] width 42 height 18
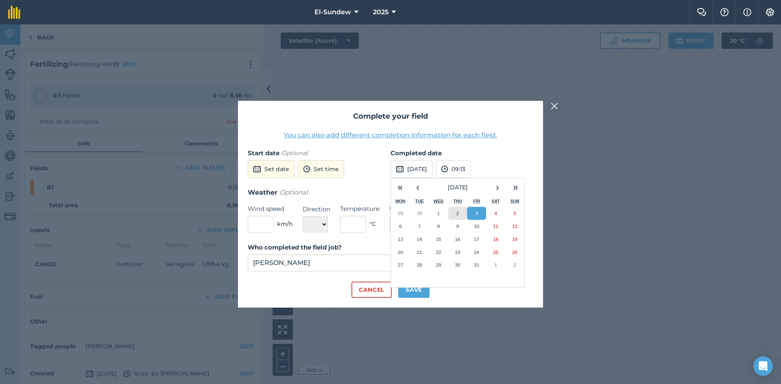
click at [453, 211] on button "2" at bounding box center [457, 213] width 19 height 13
click at [424, 290] on button "Save" at bounding box center [413, 290] width 31 height 16
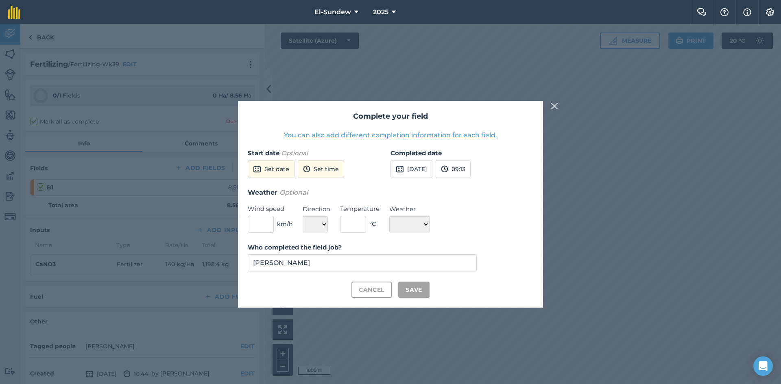
checkbox input "true"
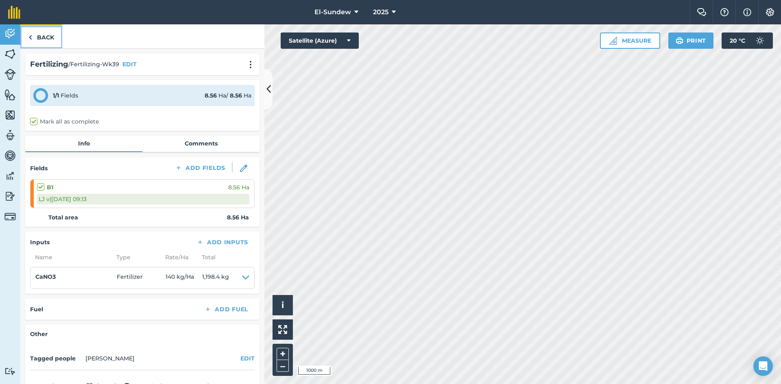
click at [46, 36] on link "Back" at bounding box center [41, 36] width 42 height 24
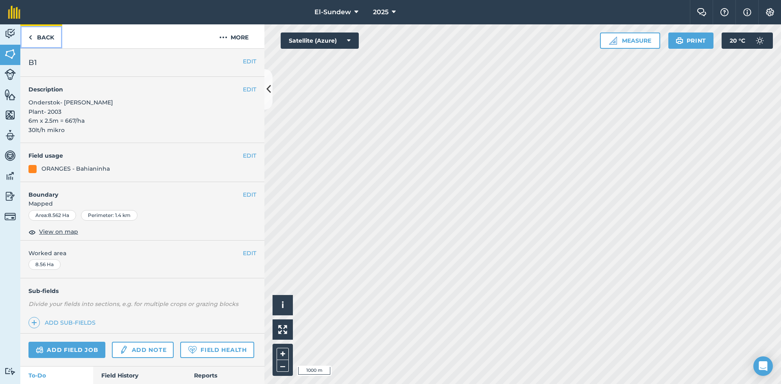
click at [48, 37] on link "Back" at bounding box center [41, 36] width 42 height 24
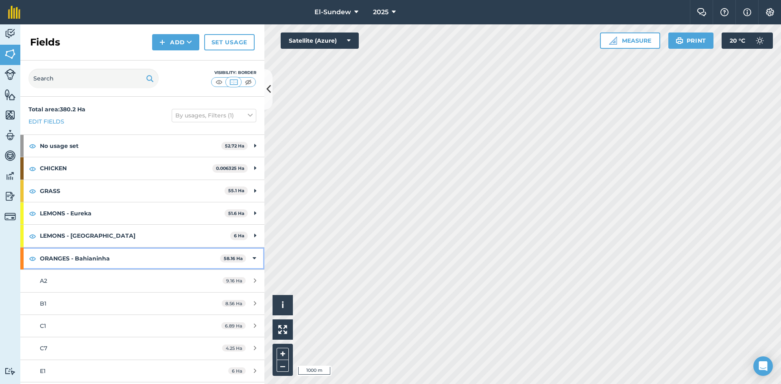
click at [107, 253] on strong "ORANGES - Bahianinha" at bounding box center [130, 259] width 180 height 22
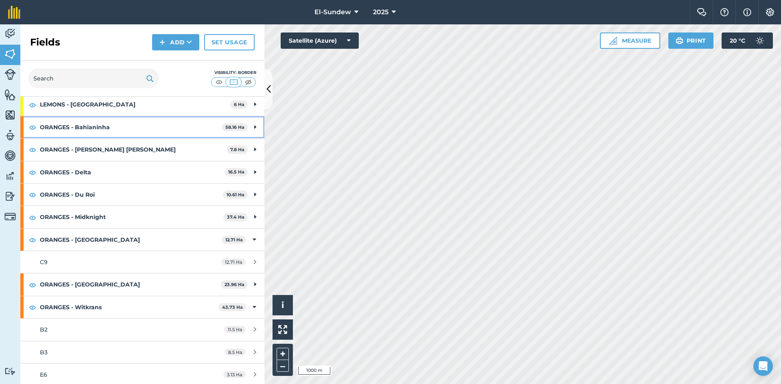
scroll to position [135, 0]
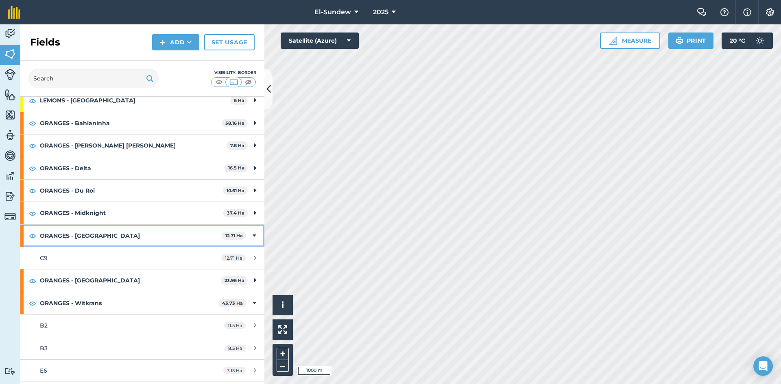
click at [133, 235] on strong "ORANGES - [GEOGRAPHIC_DATA]" at bounding box center [131, 236] width 182 height 22
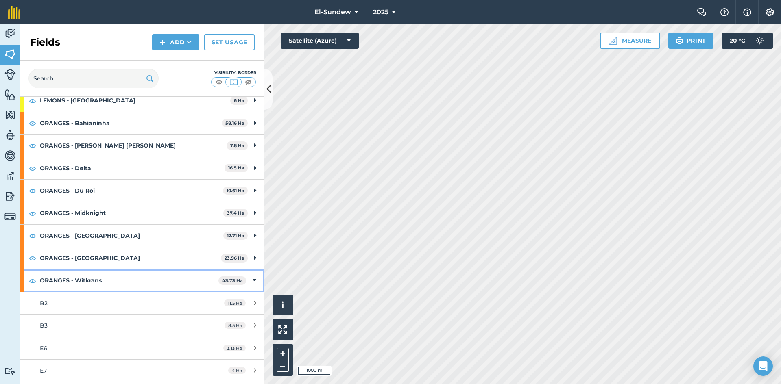
click at [136, 276] on strong "ORANGES - Witkrans" at bounding box center [129, 281] width 179 height 22
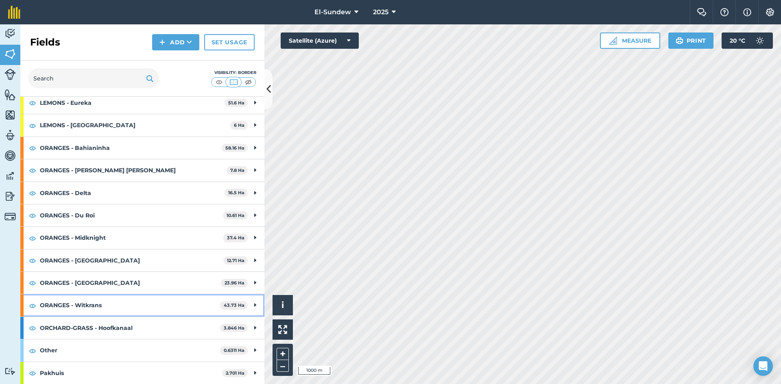
scroll to position [0, 0]
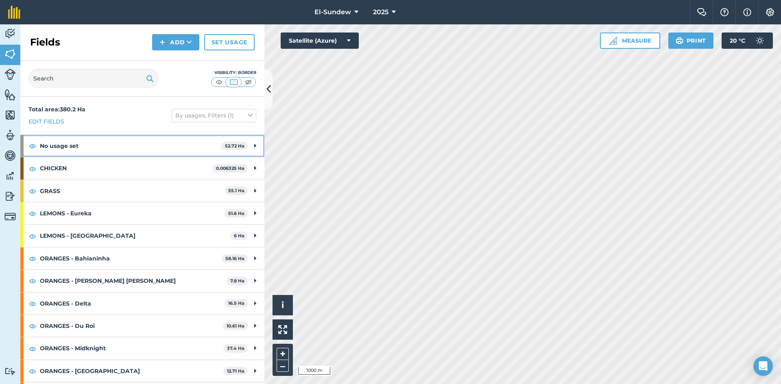
click at [114, 146] on strong "No usage set" at bounding box center [130, 146] width 181 height 22
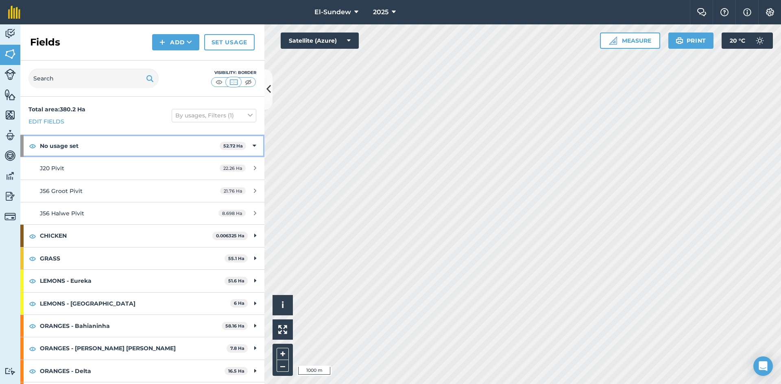
click at [114, 146] on strong "No usage set" at bounding box center [130, 146] width 180 height 22
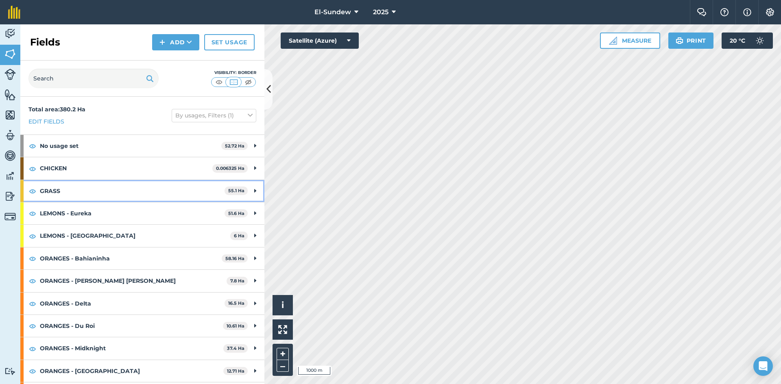
click at [116, 188] on strong "GRASS" at bounding box center [132, 191] width 185 height 22
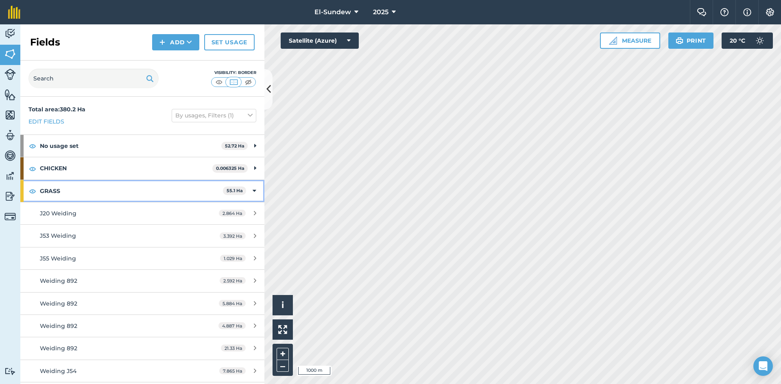
click at [116, 188] on strong "GRASS" at bounding box center [131, 191] width 183 height 22
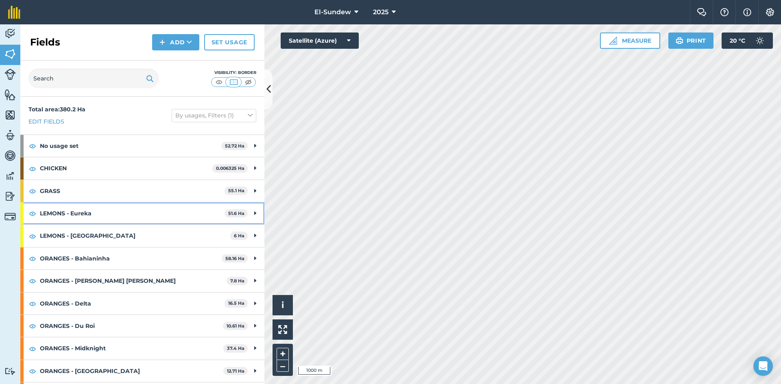
click at [123, 217] on strong "LEMONS - Eureka" at bounding box center [132, 214] width 185 height 22
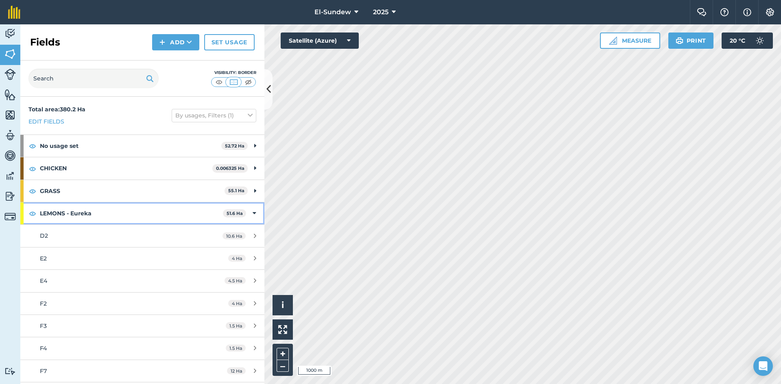
click at [123, 217] on strong "LEMONS - Eureka" at bounding box center [131, 214] width 183 height 22
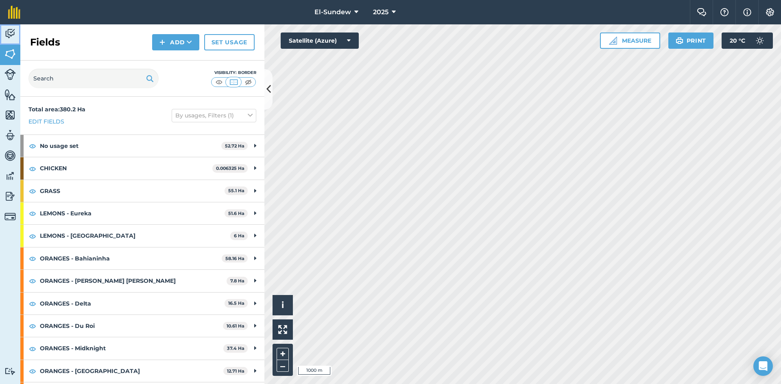
click at [15, 38] on img at bounding box center [9, 34] width 11 height 12
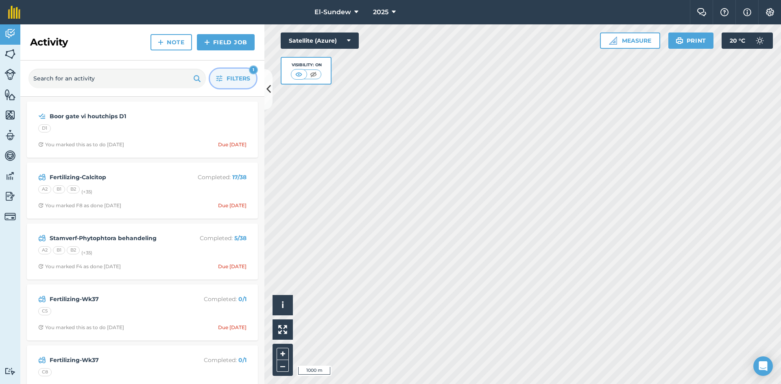
click at [218, 79] on icon "button" at bounding box center [219, 79] width 6 height 6
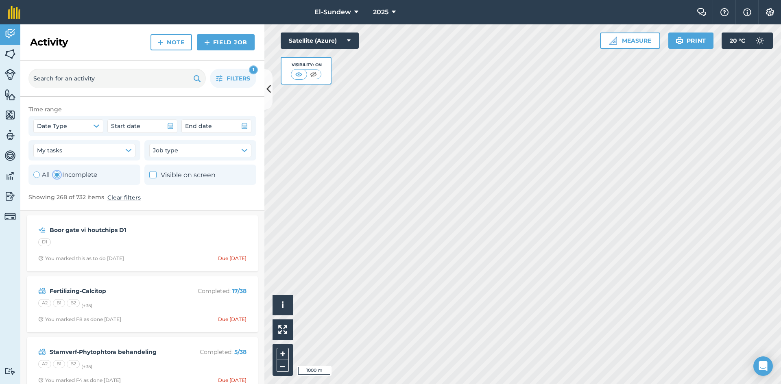
click at [57, 174] on div "Toggle Activity" at bounding box center [57, 175] width 7 height 7
click at [238, 146] on button "Job type" at bounding box center [200, 150] width 102 height 13
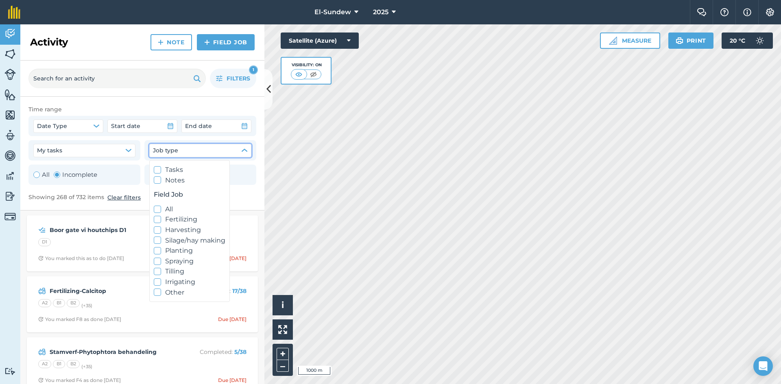
click at [172, 218] on label "Fertilizing" at bounding box center [190, 219] width 72 height 11
checkbox input "true"
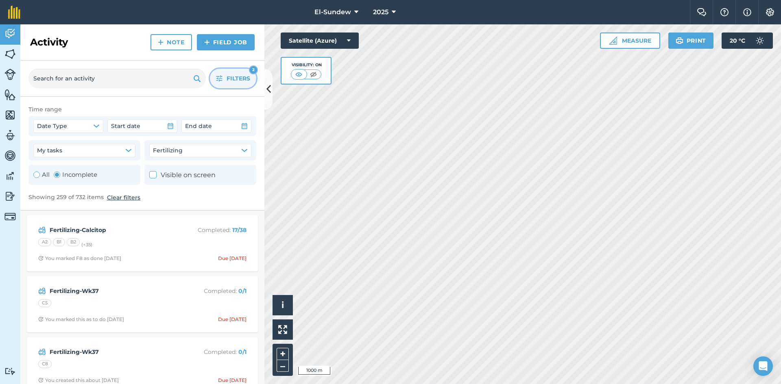
click at [224, 75] on button "Filters 2" at bounding box center [233, 79] width 46 height 20
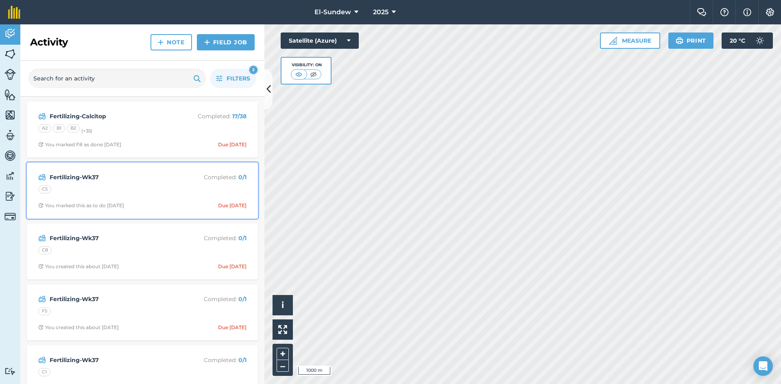
click at [145, 184] on div "Fertilizing-Wk37 Completed : 0 / 1 C5 You marked this as to do [DATE] Due [DATE]" at bounding box center [142, 191] width 221 height 46
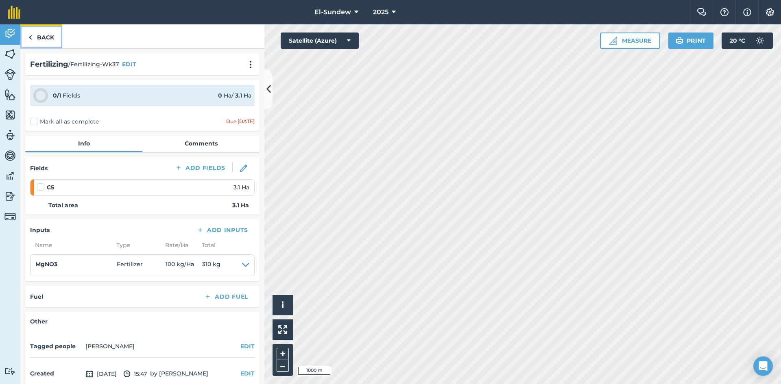
click at [45, 33] on link "Back" at bounding box center [41, 36] width 42 height 24
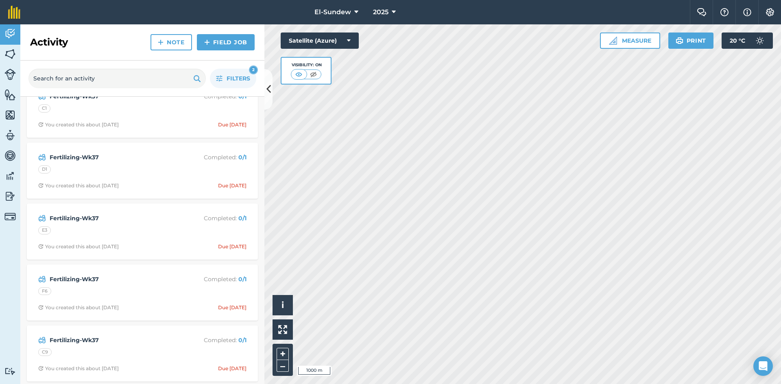
scroll to position [271, 0]
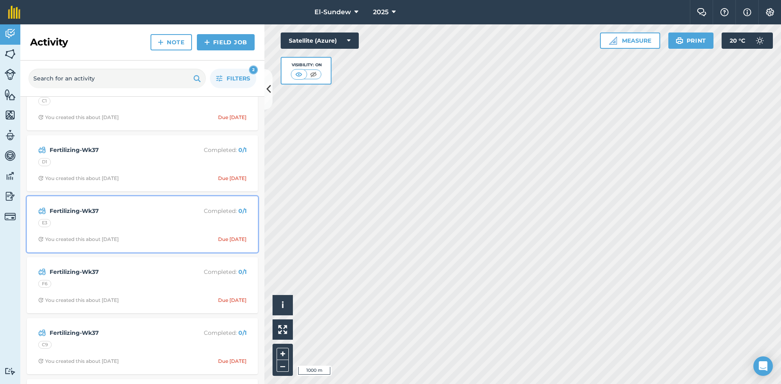
click at [104, 235] on div "Fertilizing-Wk37 Completed : 0 / 1 E3 You created this about [DATE] Due [DATE]" at bounding box center [142, 224] width 221 height 46
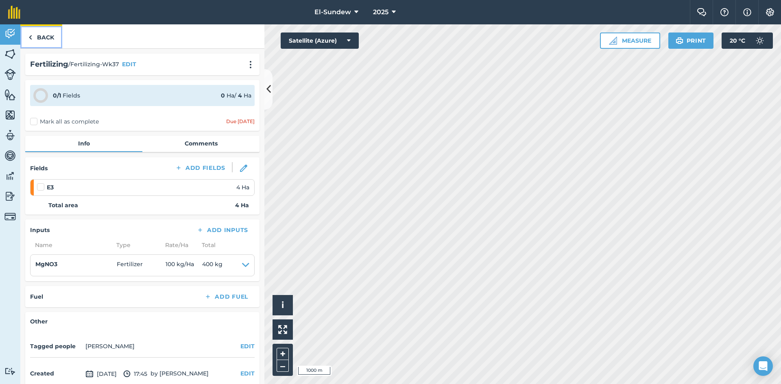
click at [51, 32] on link "Back" at bounding box center [41, 36] width 42 height 24
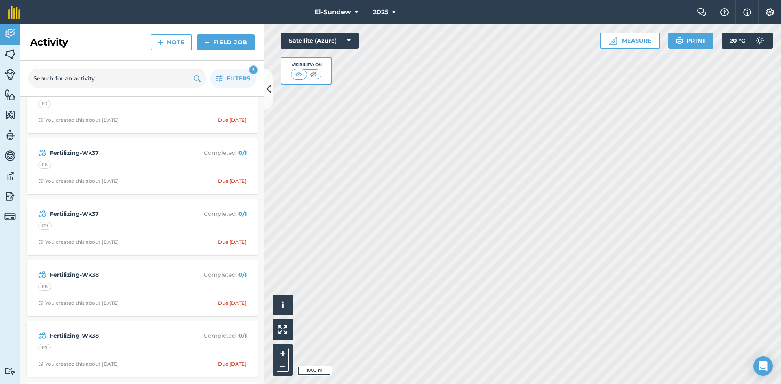
scroll to position [407, 0]
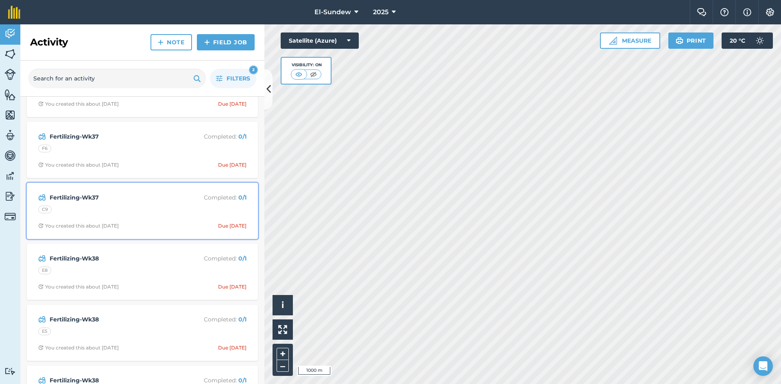
click at [159, 204] on div "Fertilizing-Wk37 Completed : 0 / 1 C9 You created this about [DATE] Due [DATE]" at bounding box center [142, 211] width 221 height 46
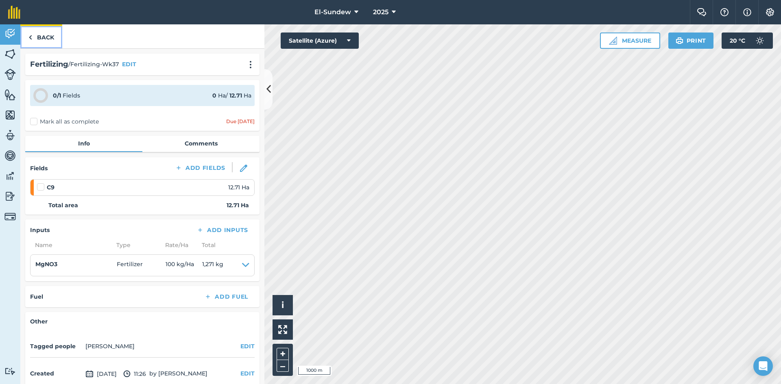
click at [40, 35] on link "Back" at bounding box center [41, 36] width 42 height 24
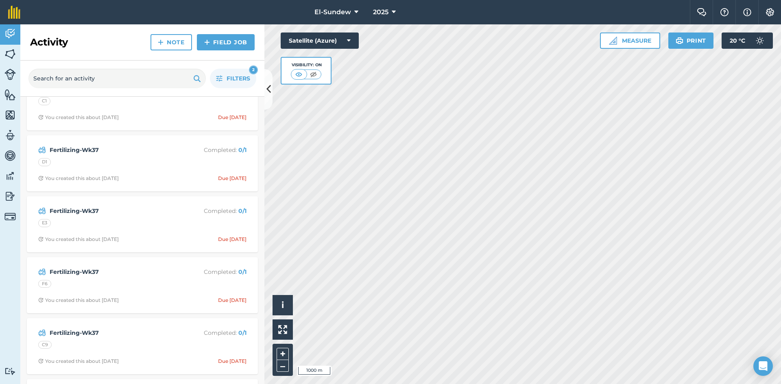
scroll to position [407, 0]
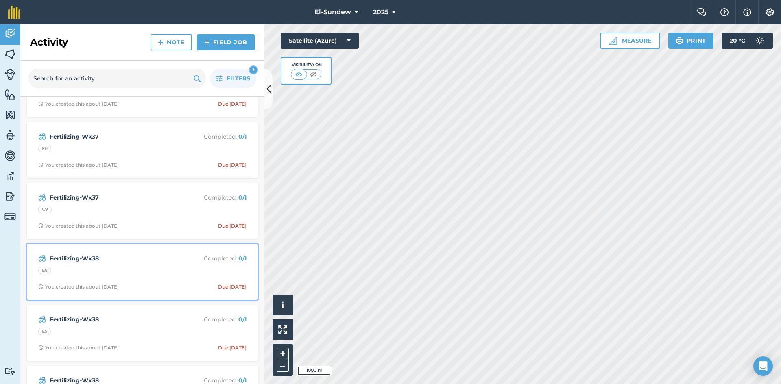
click at [146, 259] on strong "Fertilizing-Wk38" at bounding box center [114, 258] width 129 height 9
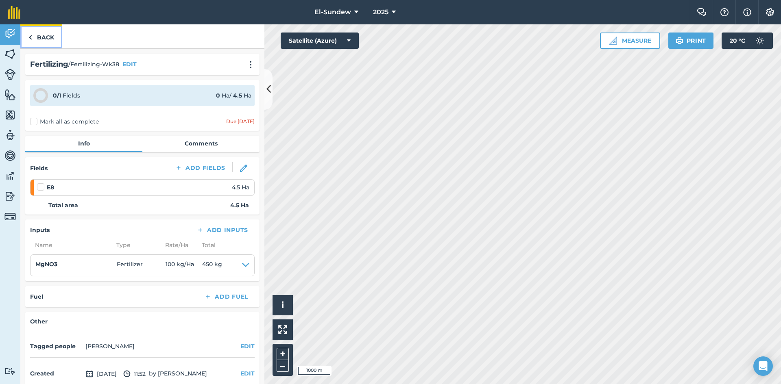
click at [52, 38] on link "Back" at bounding box center [41, 36] width 42 height 24
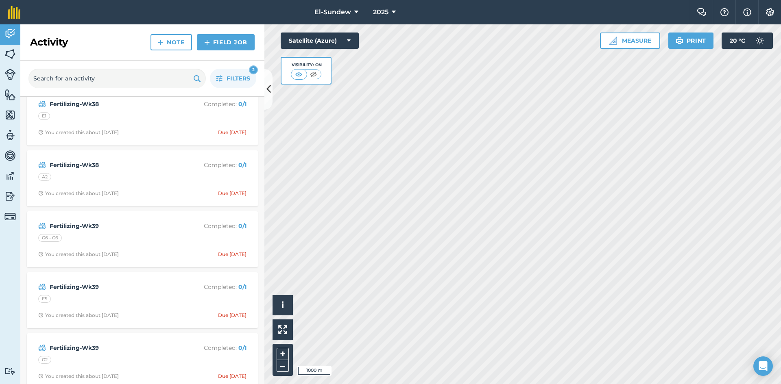
scroll to position [813, 0]
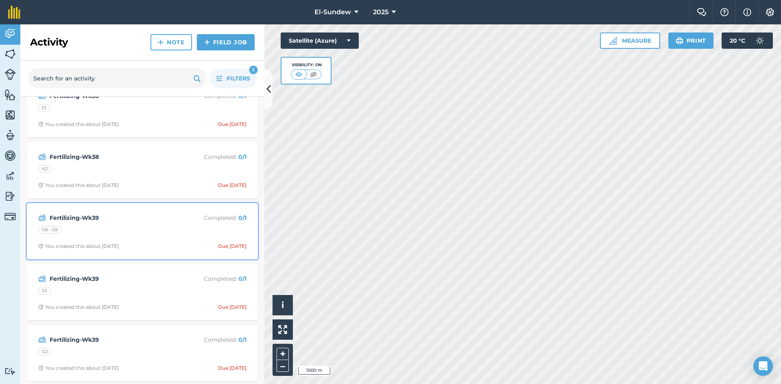
click at [156, 226] on div "G6 - G6" at bounding box center [142, 231] width 208 height 11
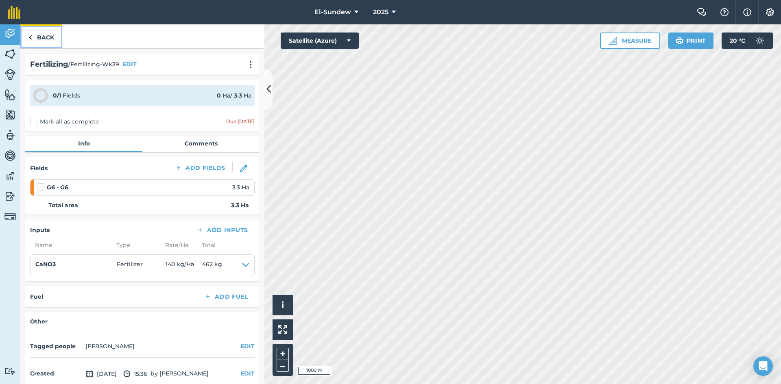
click at [48, 41] on link "Back" at bounding box center [41, 36] width 42 height 24
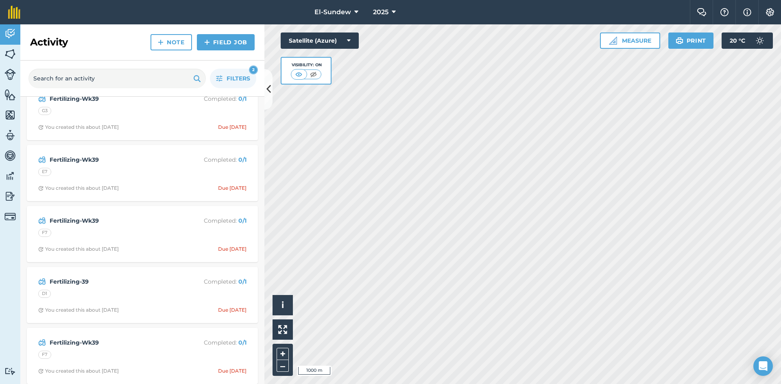
scroll to position [3389, 0]
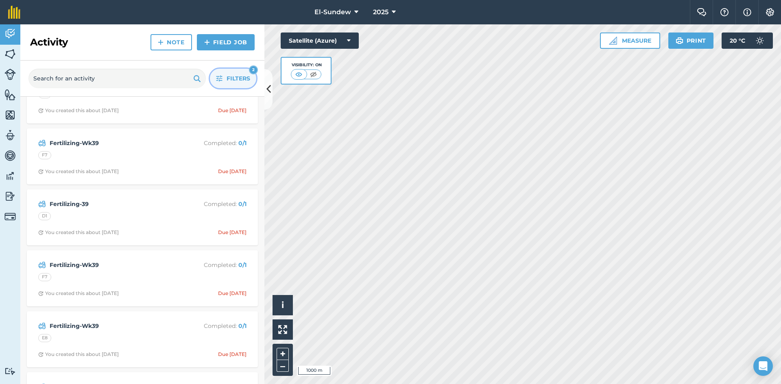
click at [222, 76] on icon "button" at bounding box center [219, 78] width 7 height 7
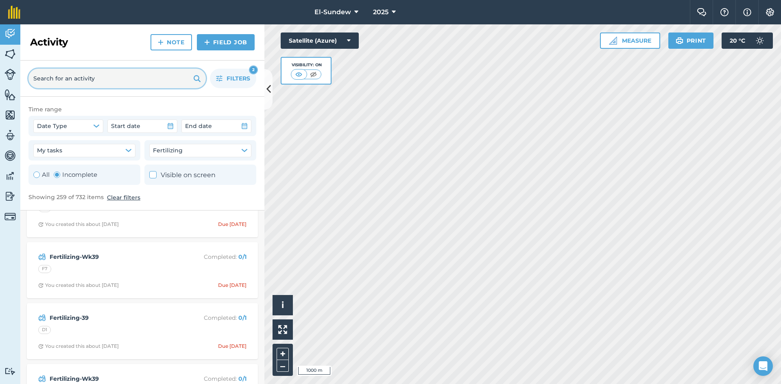
click at [122, 87] on input "text" at bounding box center [116, 79] width 177 height 20
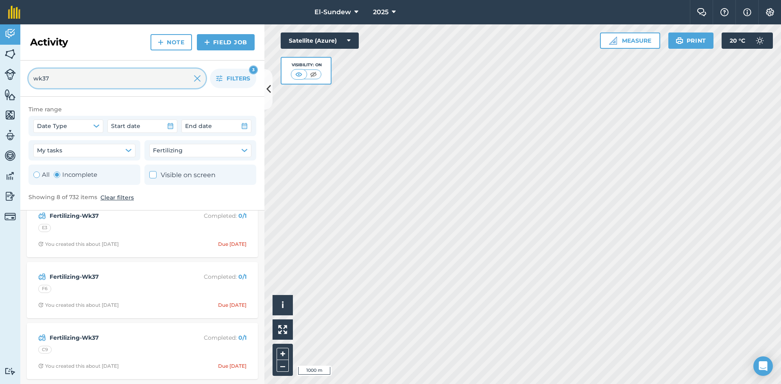
scroll to position [319, 0]
click at [159, 80] on input "wk37" at bounding box center [116, 79] width 177 height 20
type input "wk37"
click at [95, 23] on nav "El-Sundew 2025" at bounding box center [358, 12] width 661 height 24
click at [220, 78] on icon "button" at bounding box center [219, 78] width 7 height 7
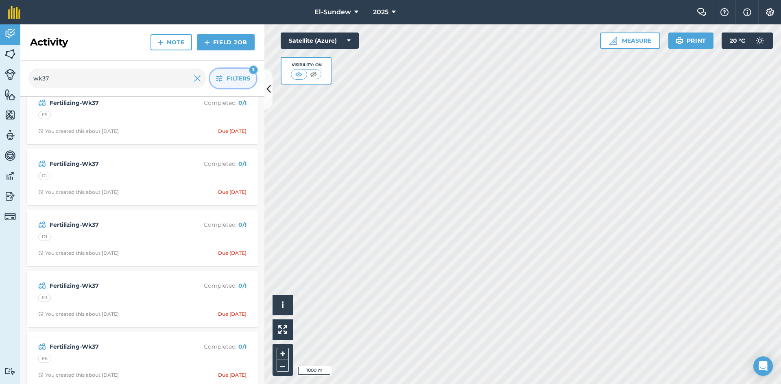
scroll to position [0, 0]
